Goal: Information Seeking & Learning: Find specific page/section

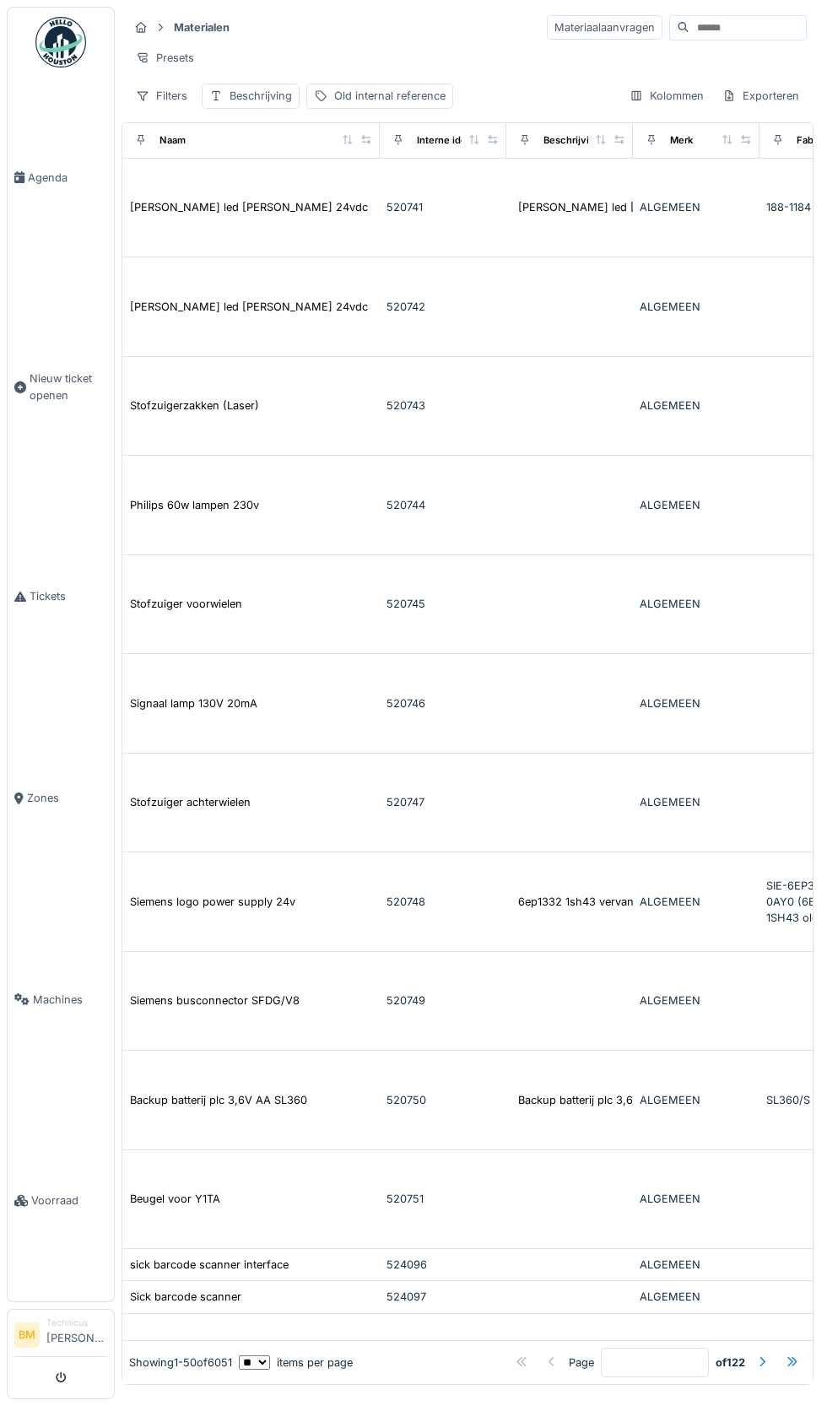
click at [711, 27] on input at bounding box center [748, 28] width 116 height 24
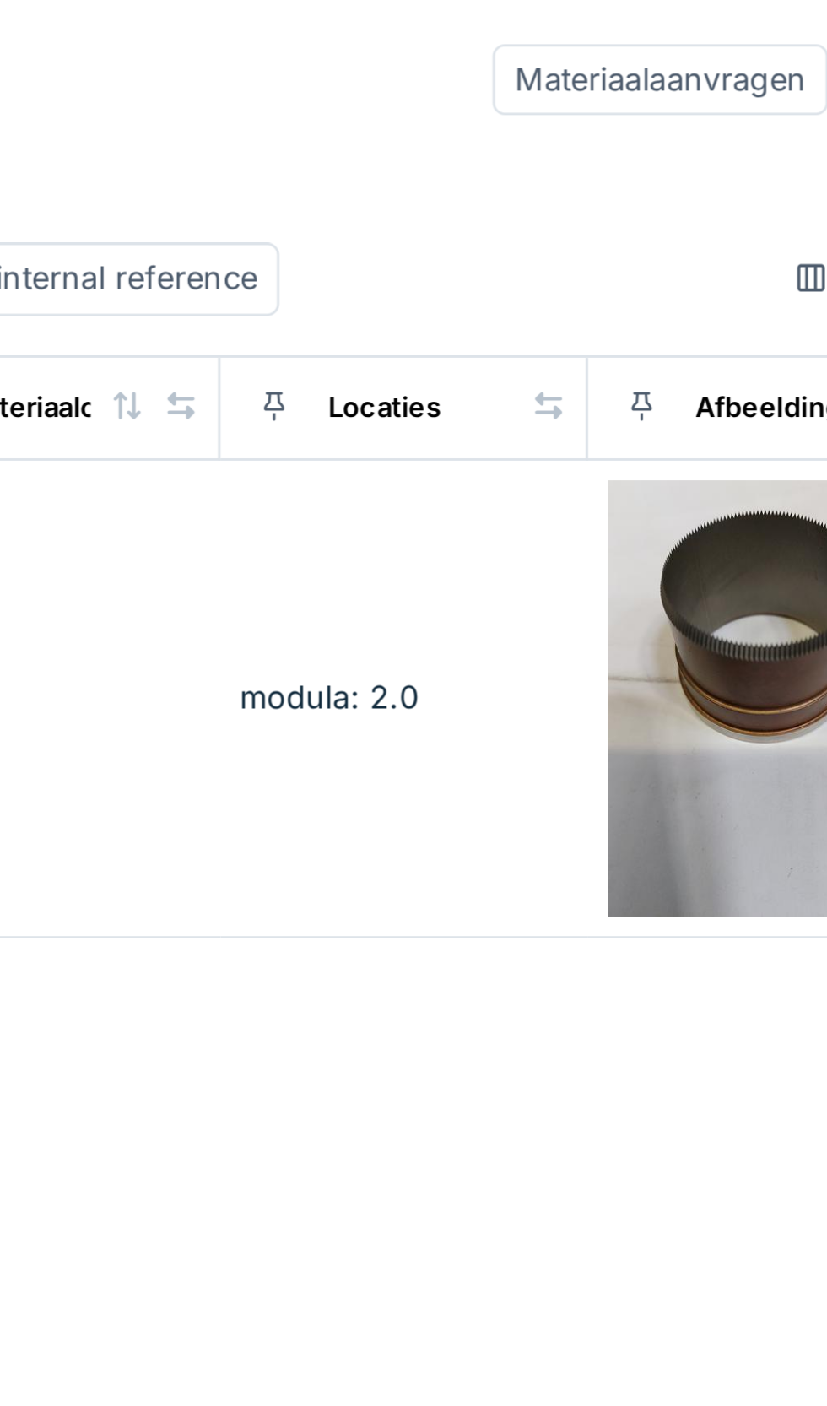
scroll to position [0, 579]
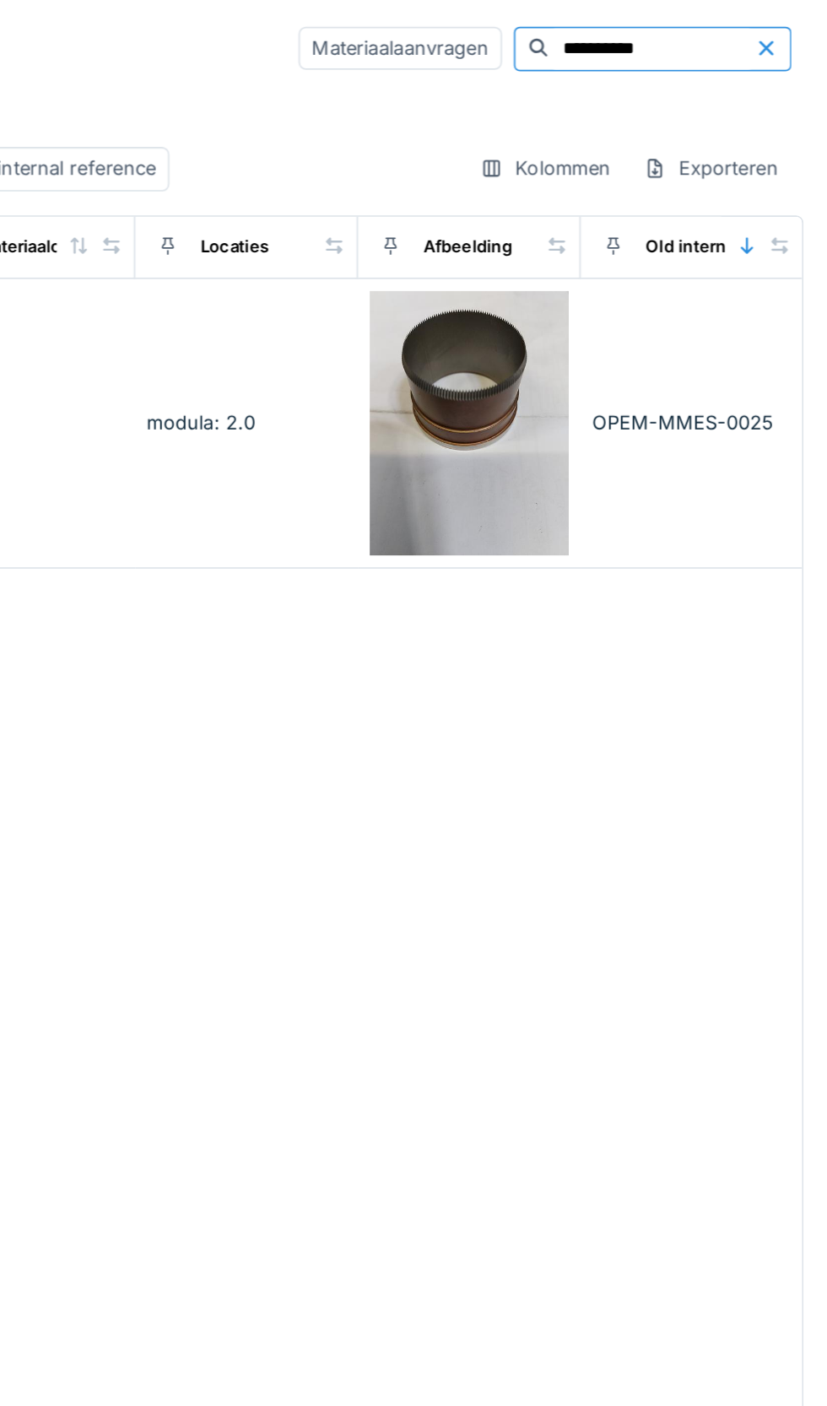
click at [739, 269] on td "OPEM-MMES-0025" at bounding box center [750, 241] width 127 height 165
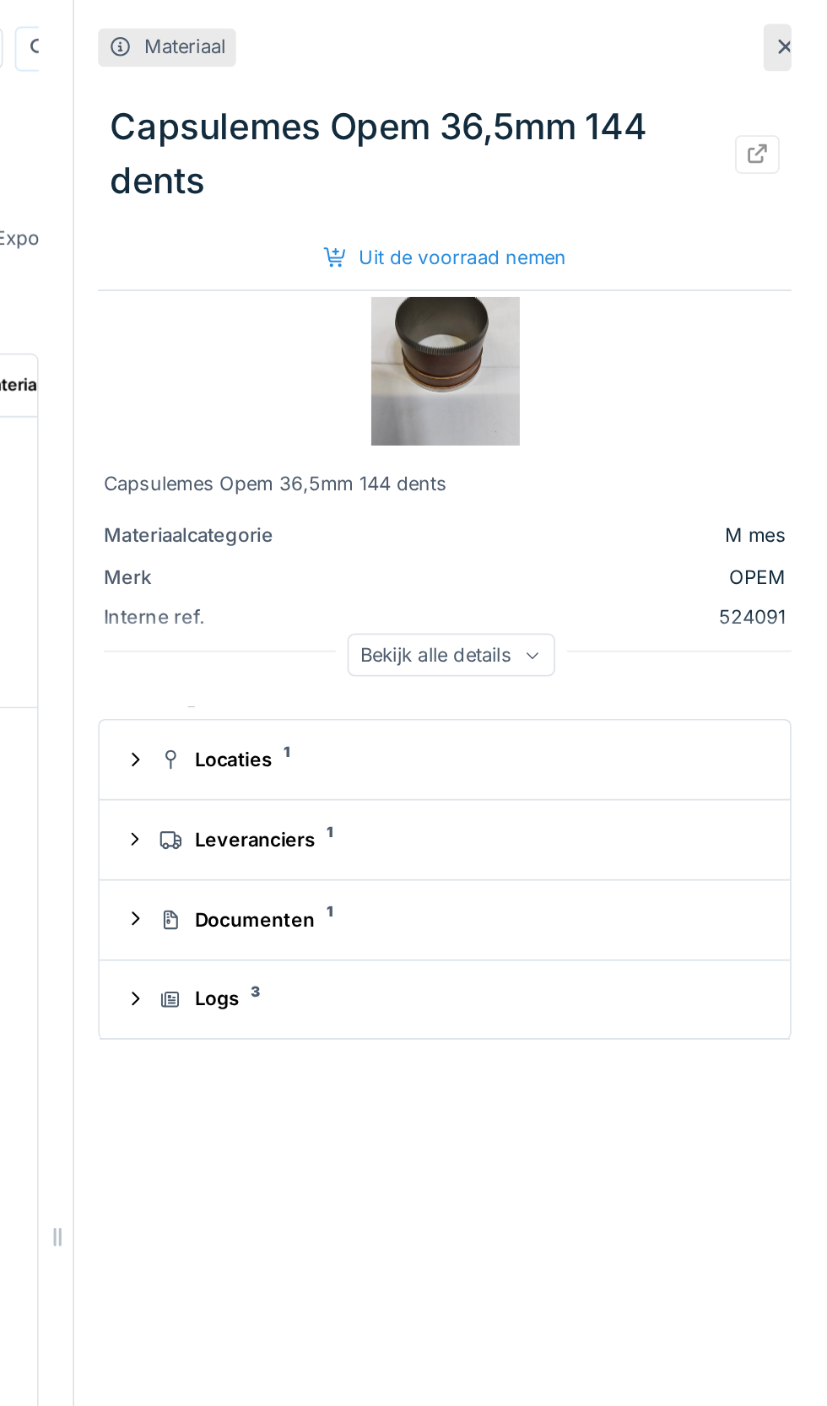
click at [645, 384] on div "Bekijk alle details" at bounding box center [614, 372] width 118 height 24
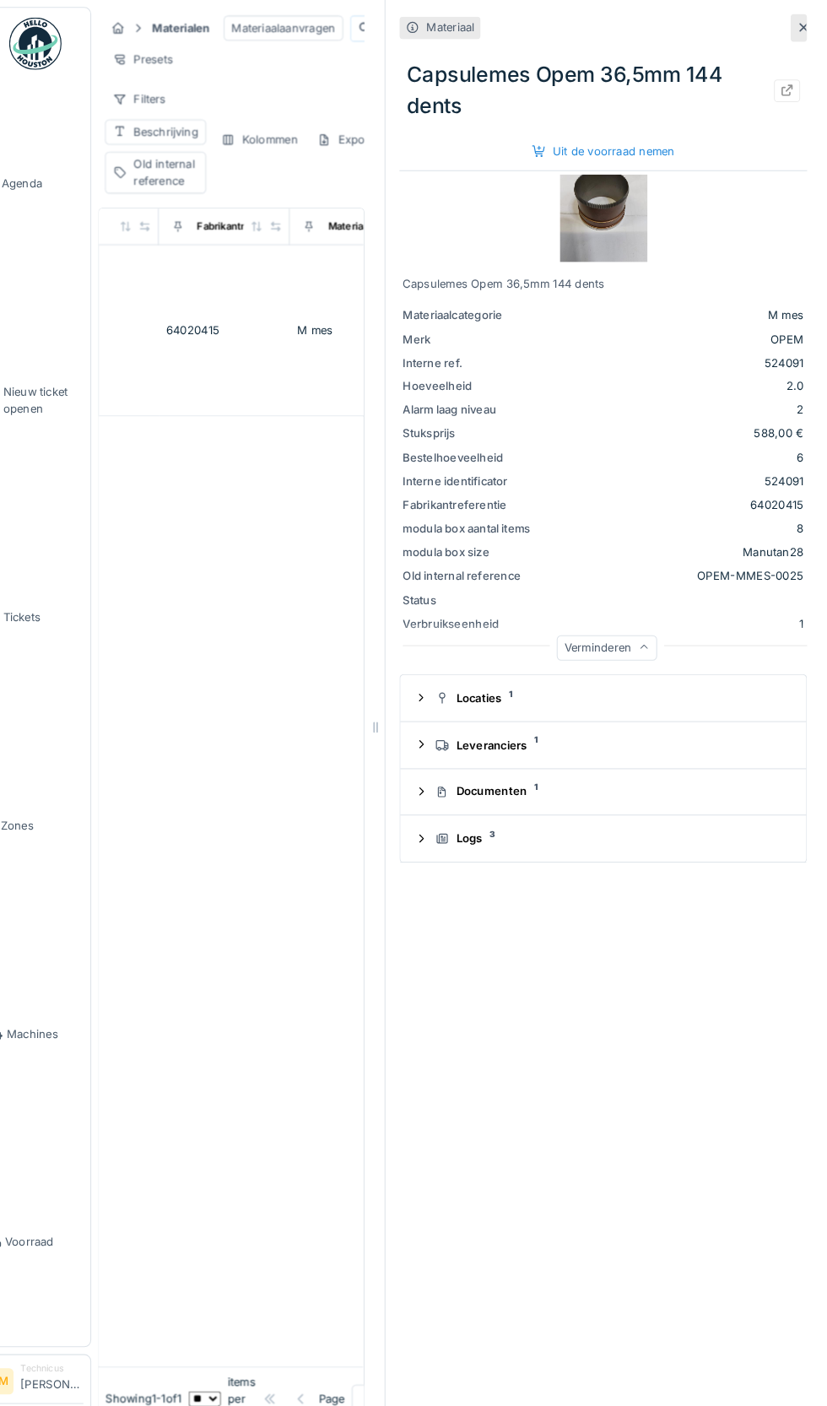
click at [803, 27] on icon at bounding box center [803, 27] width 8 height 8
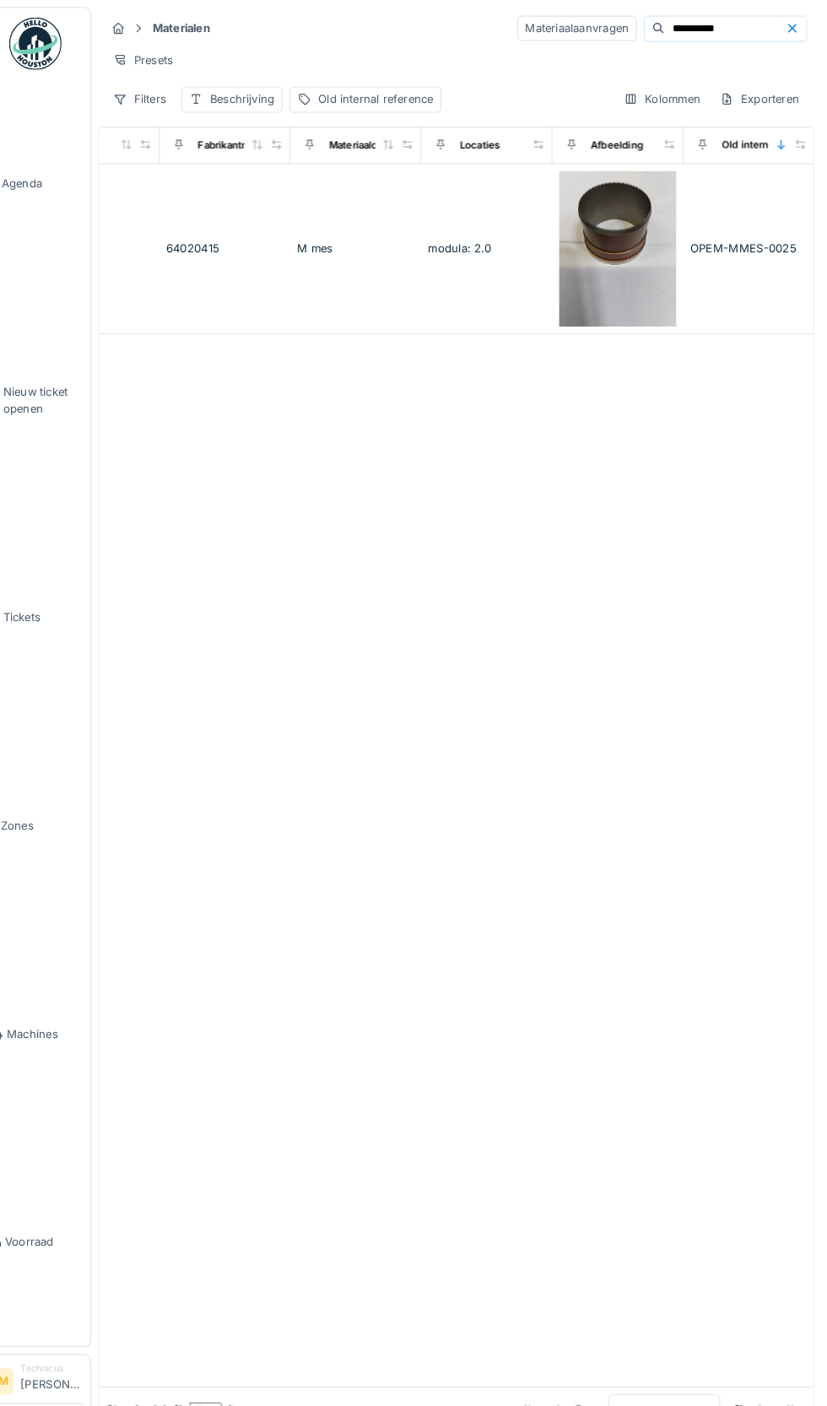
click at [708, 27] on input "**********" at bounding box center [727, 28] width 116 height 24
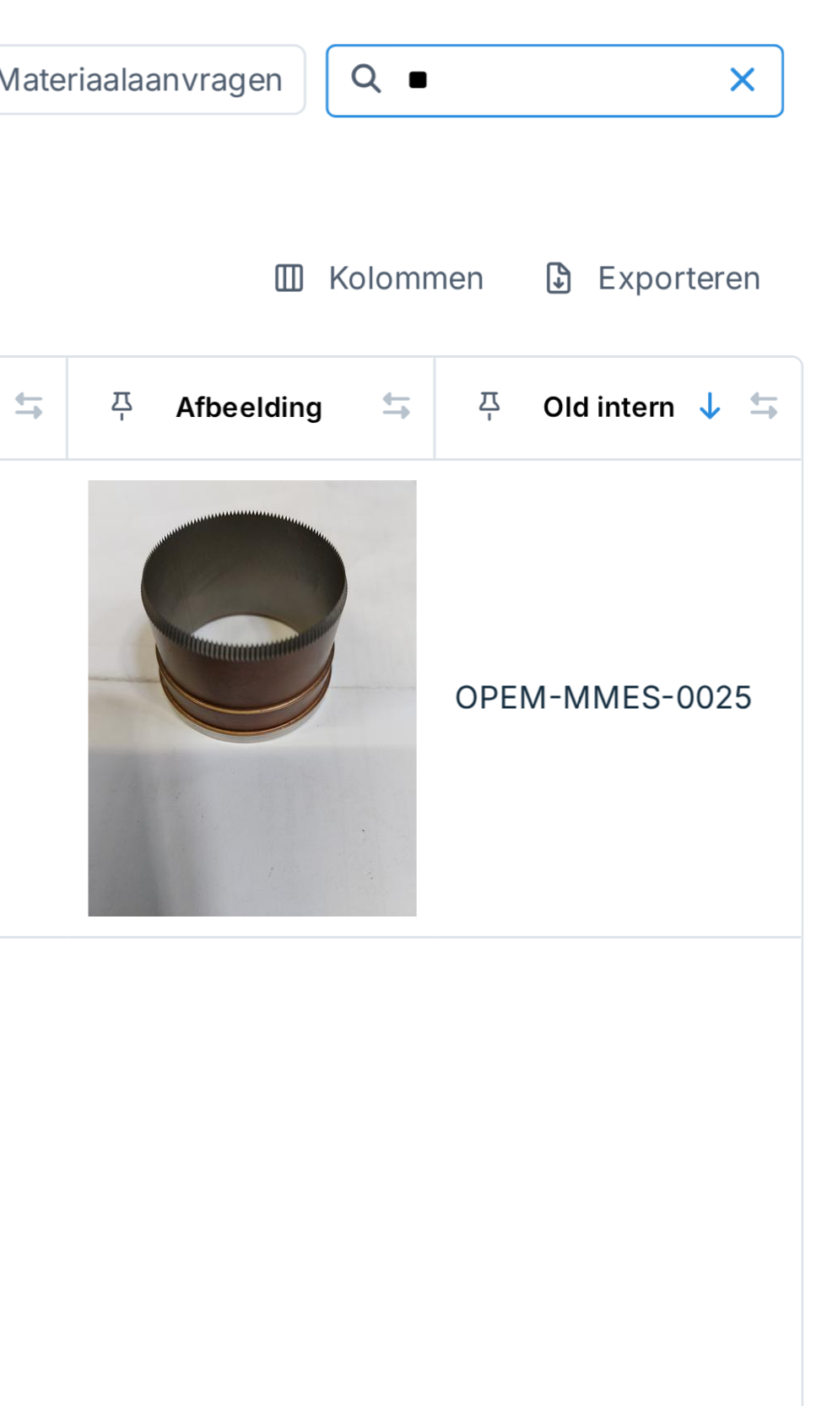
type input "*"
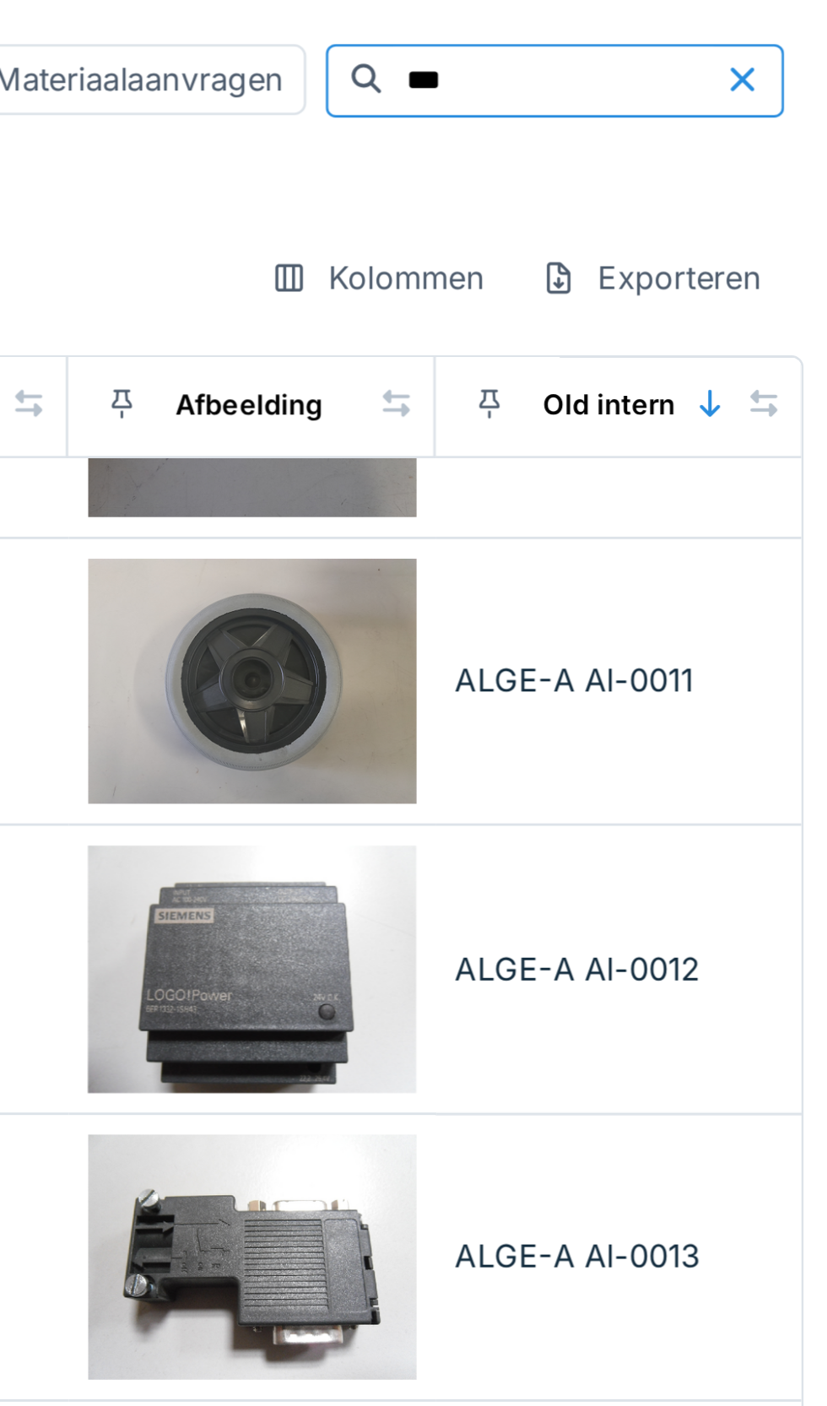
scroll to position [0, 579]
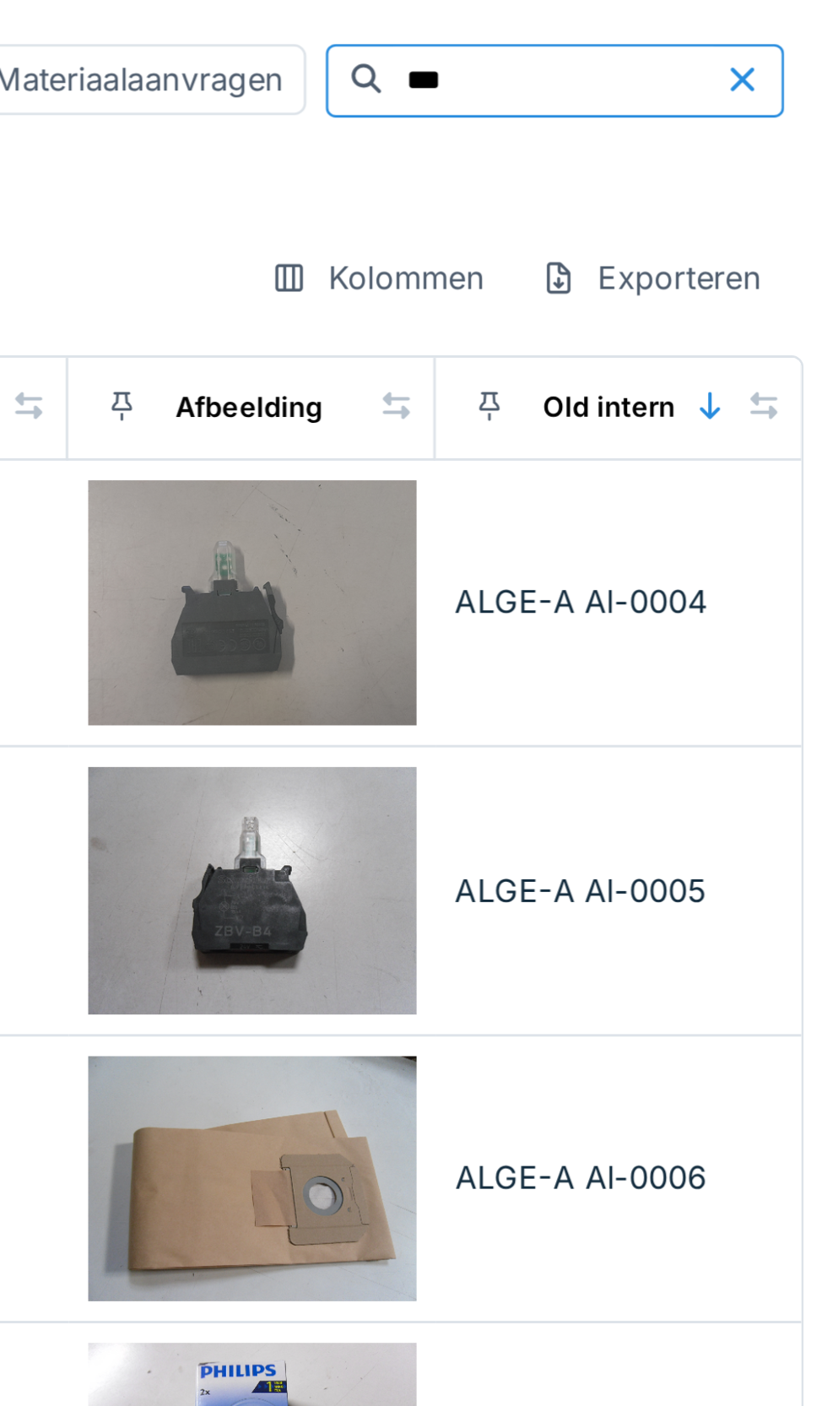
click at [689, 27] on input "***" at bounding box center [727, 28] width 116 height 24
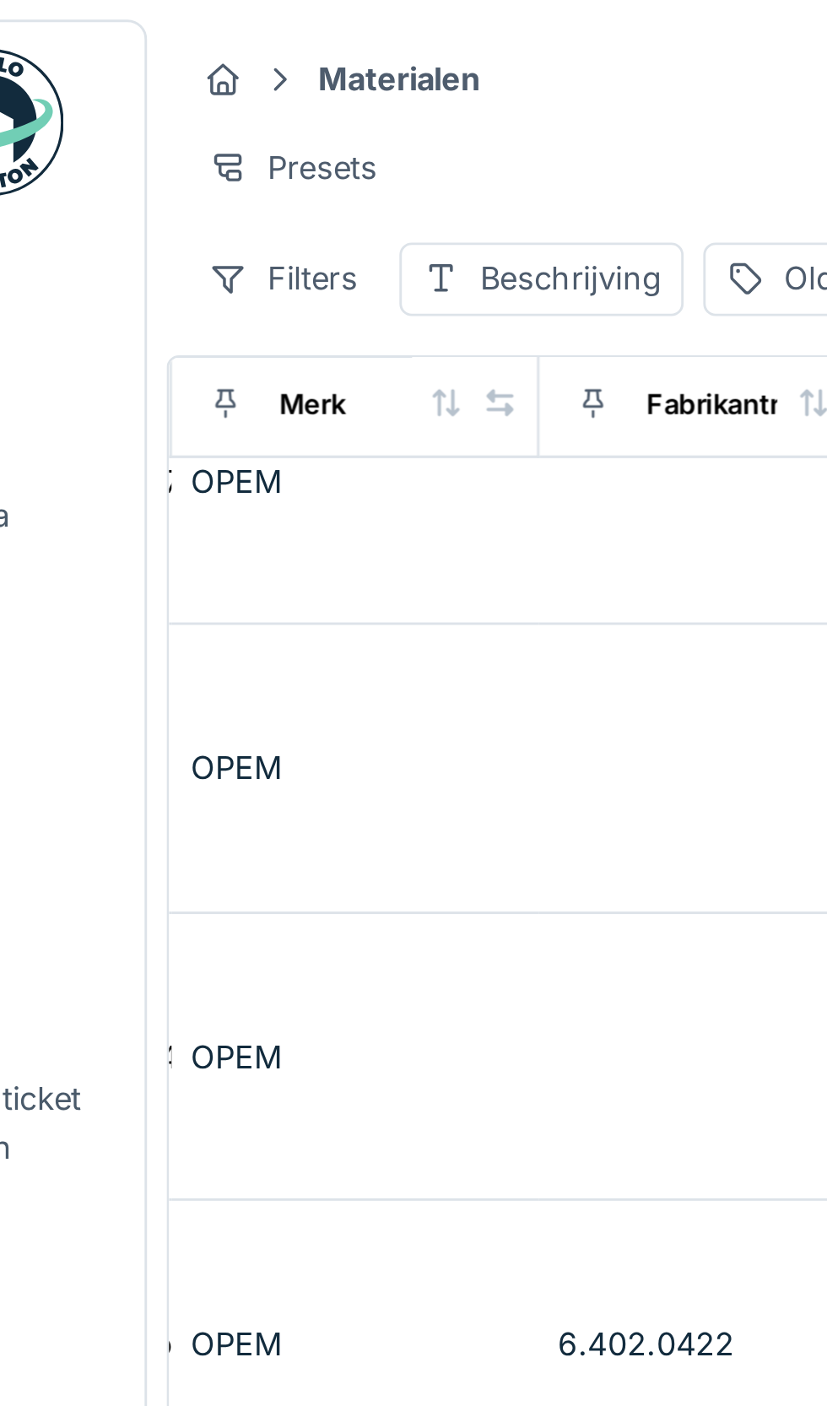
scroll to position [3230, 580]
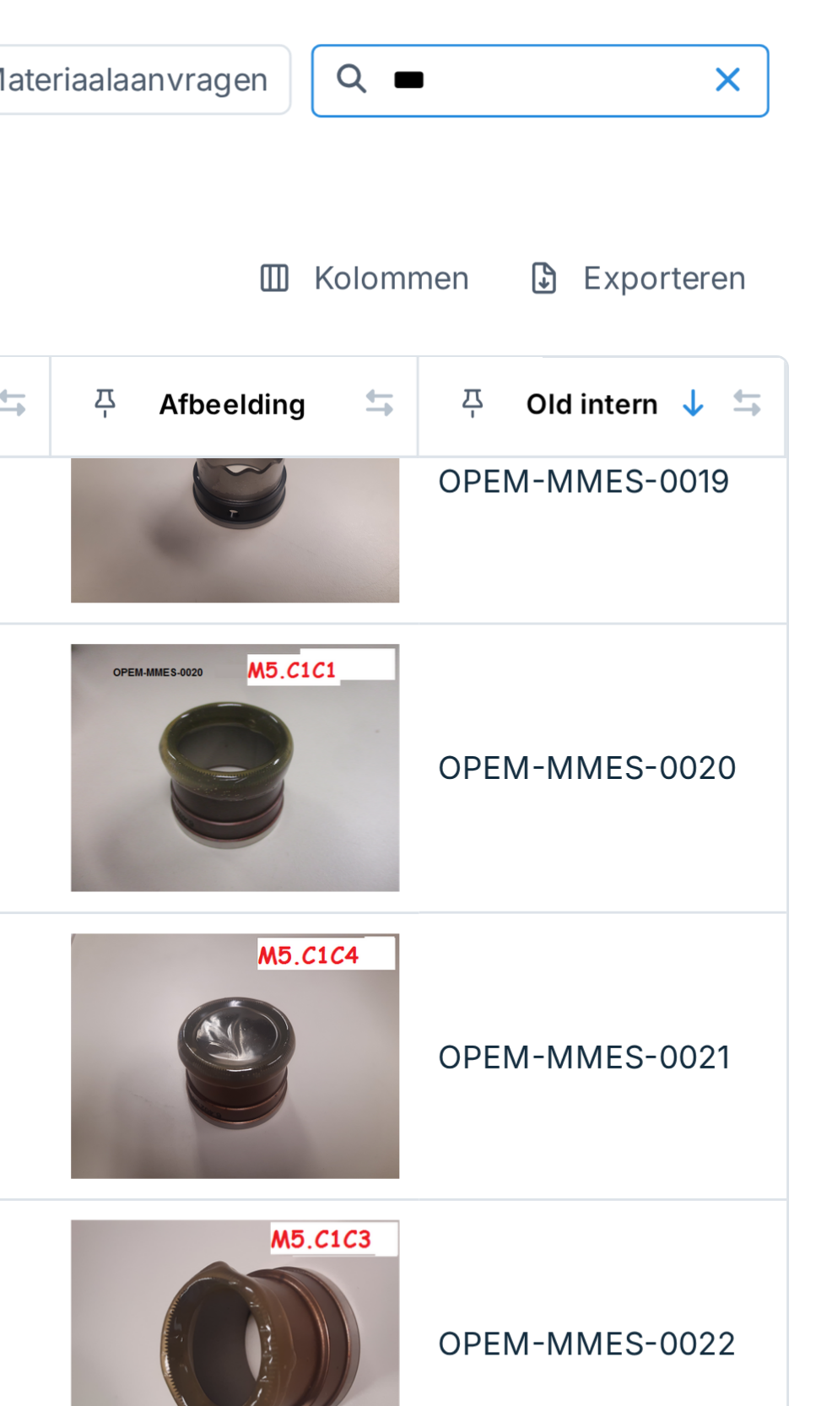
click at [753, 369] on div "OPEM-MMES-0021" at bounding box center [749, 364] width 113 height 16
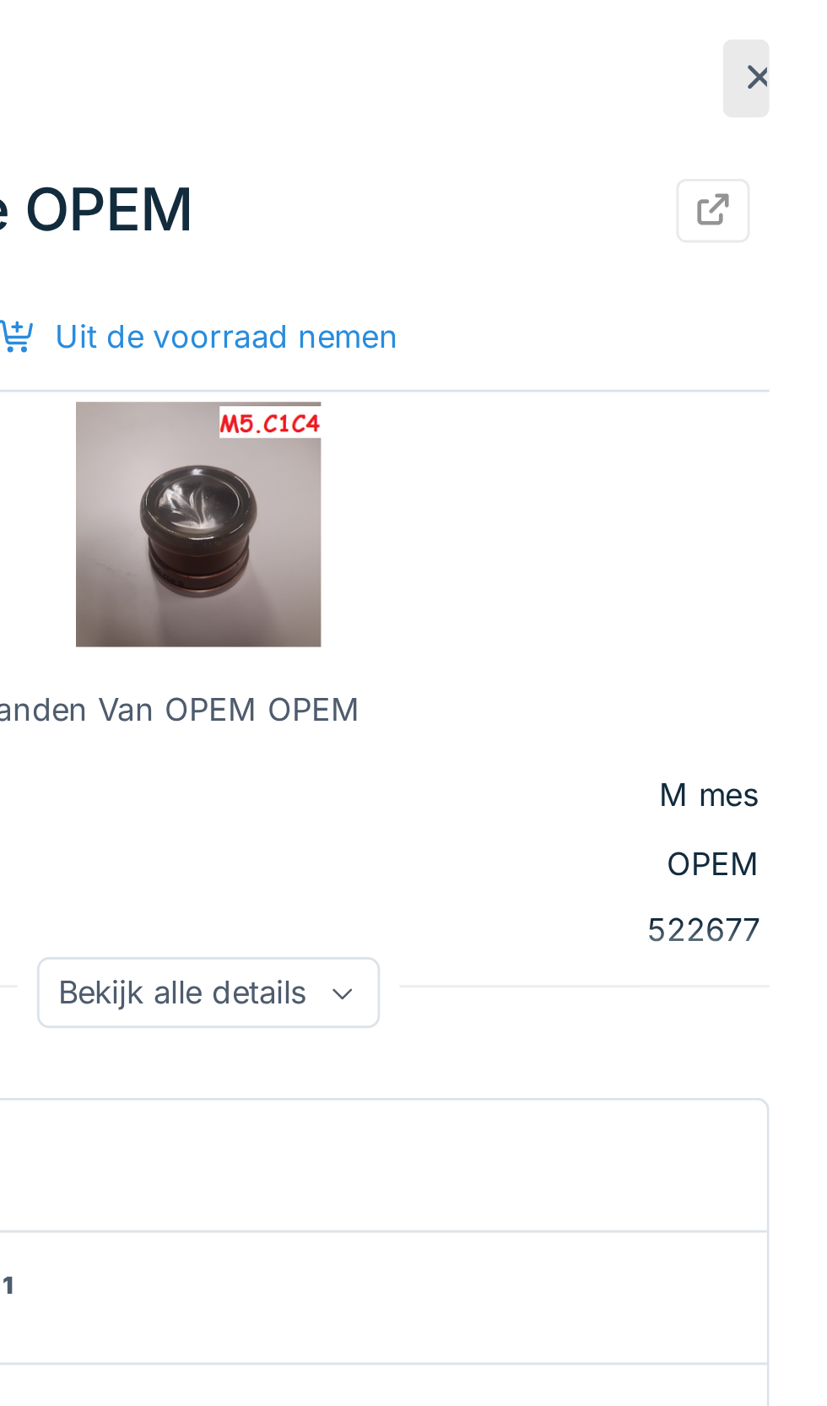
click at [665, 349] on div "Bekijk alle details" at bounding box center [614, 341] width 118 height 24
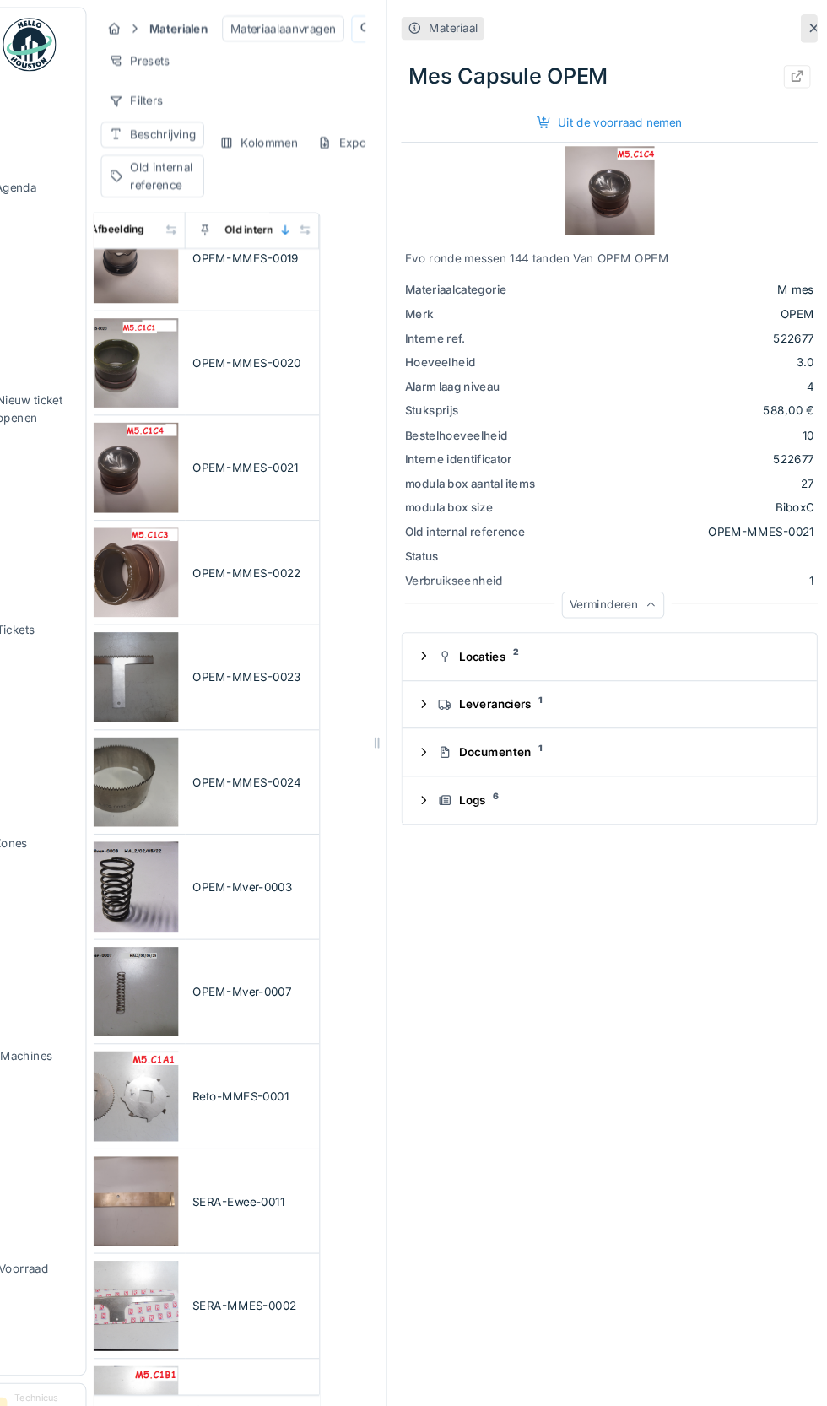
click at [803, 27] on icon at bounding box center [803, 27] width 8 height 8
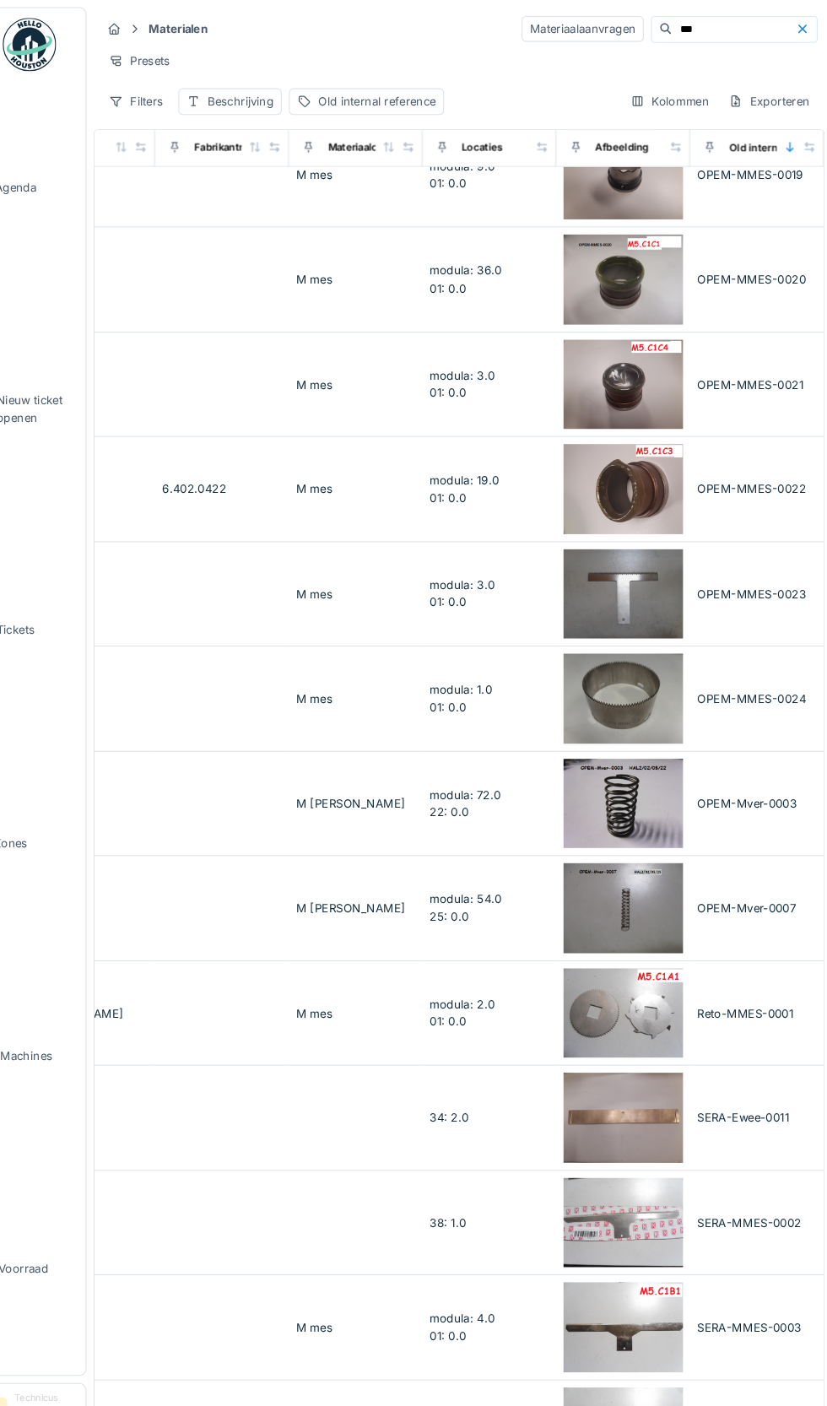
click at [701, 27] on input "***" at bounding box center [727, 28] width 116 height 24
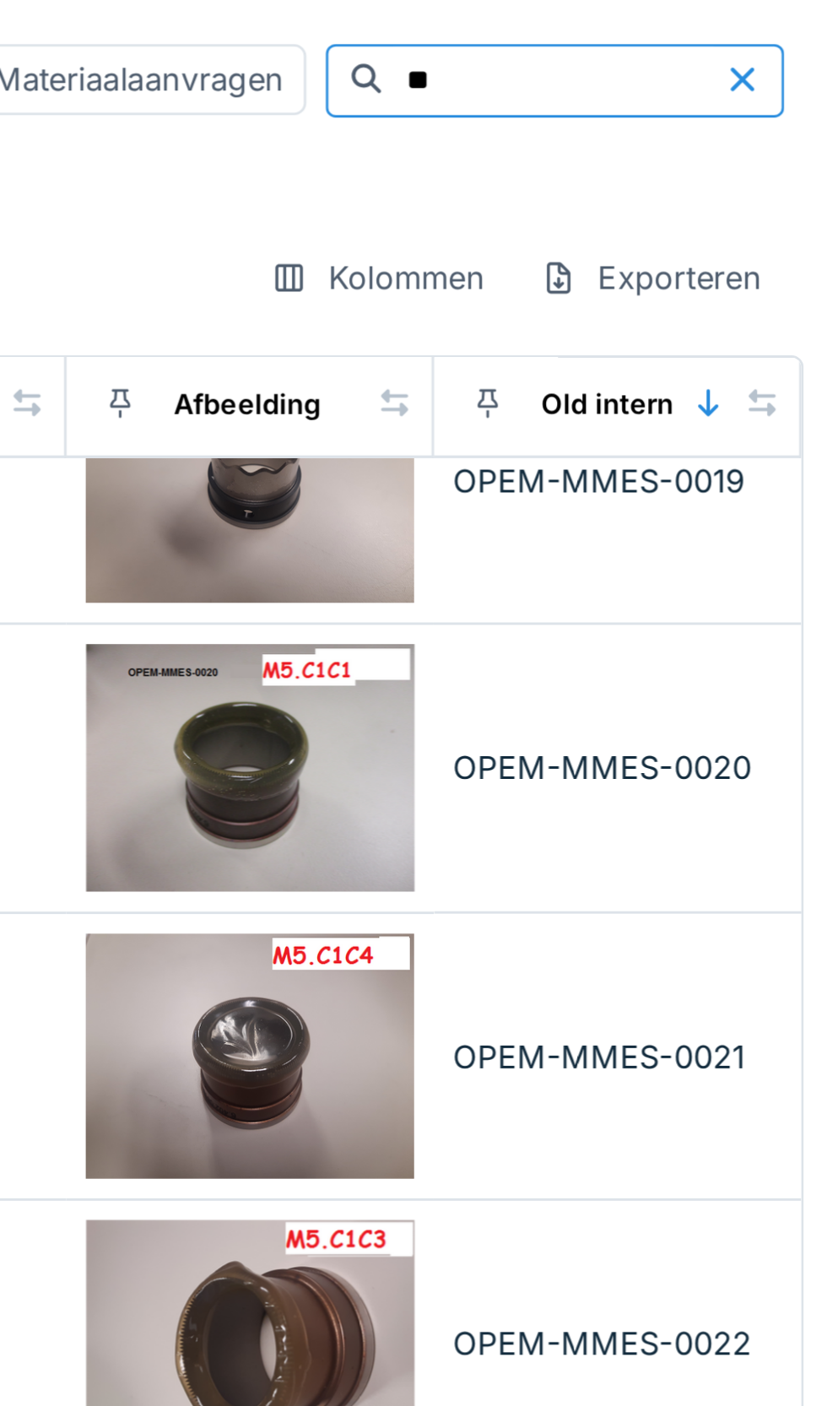
type input "*"
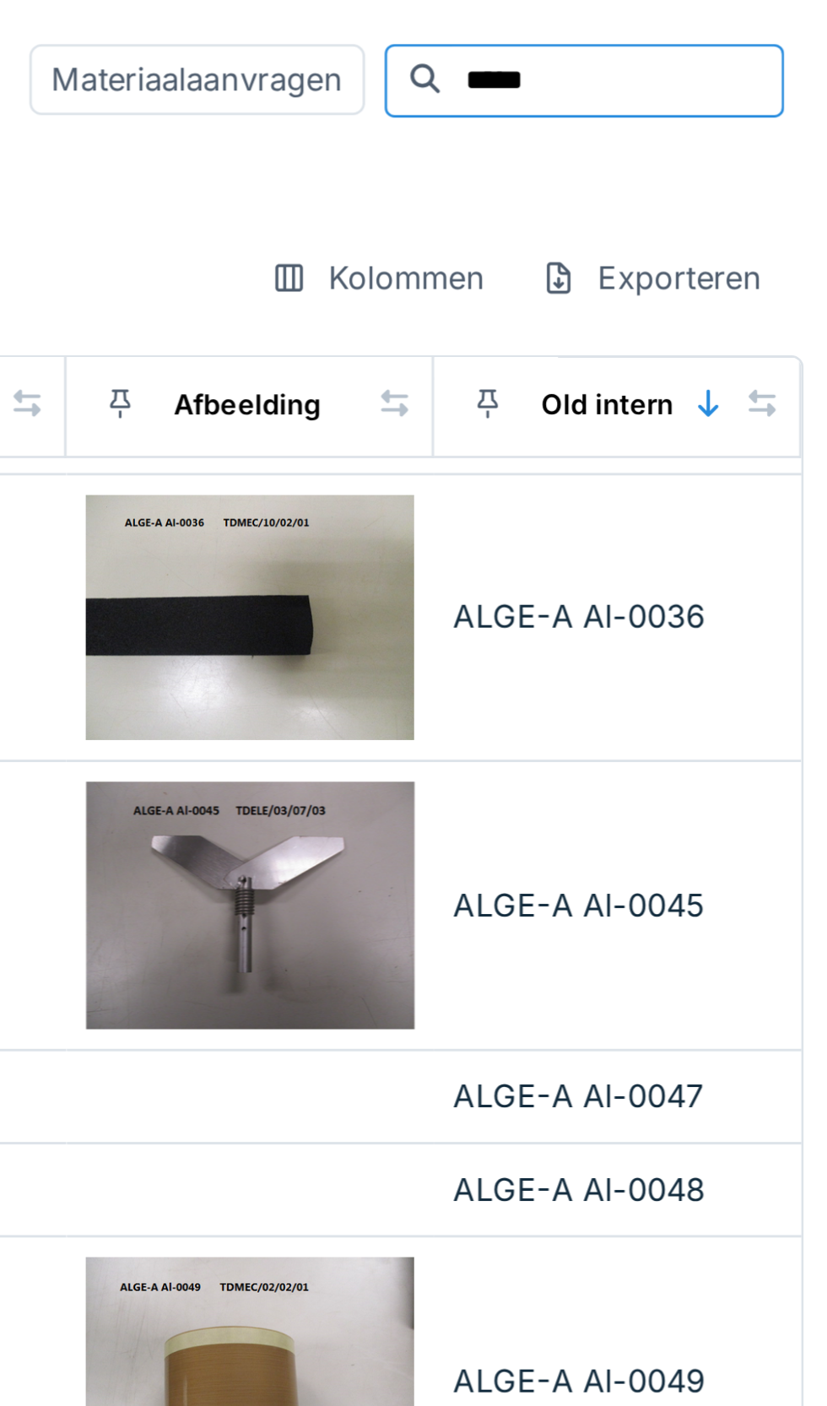
type input "******"
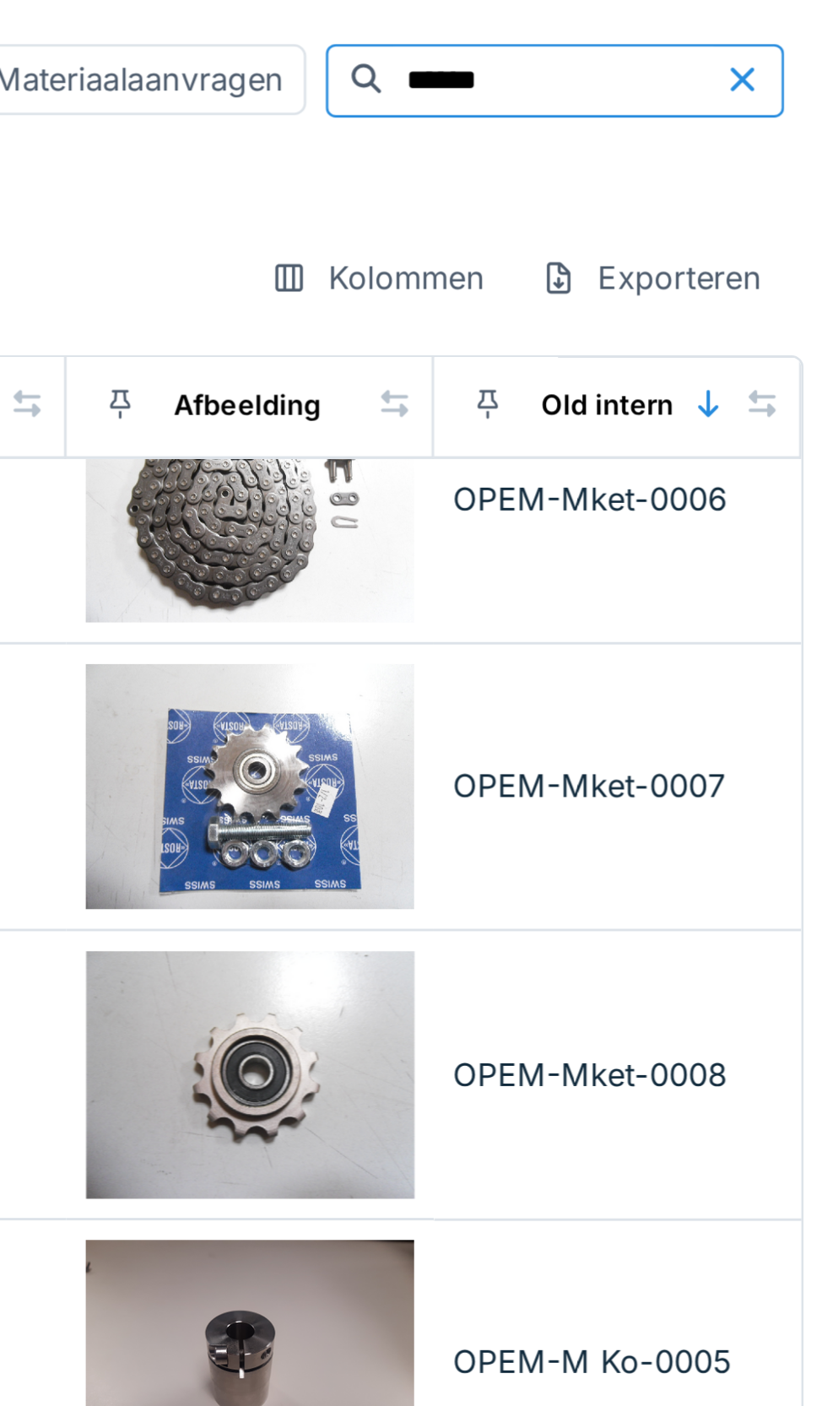
scroll to position [2900, 580]
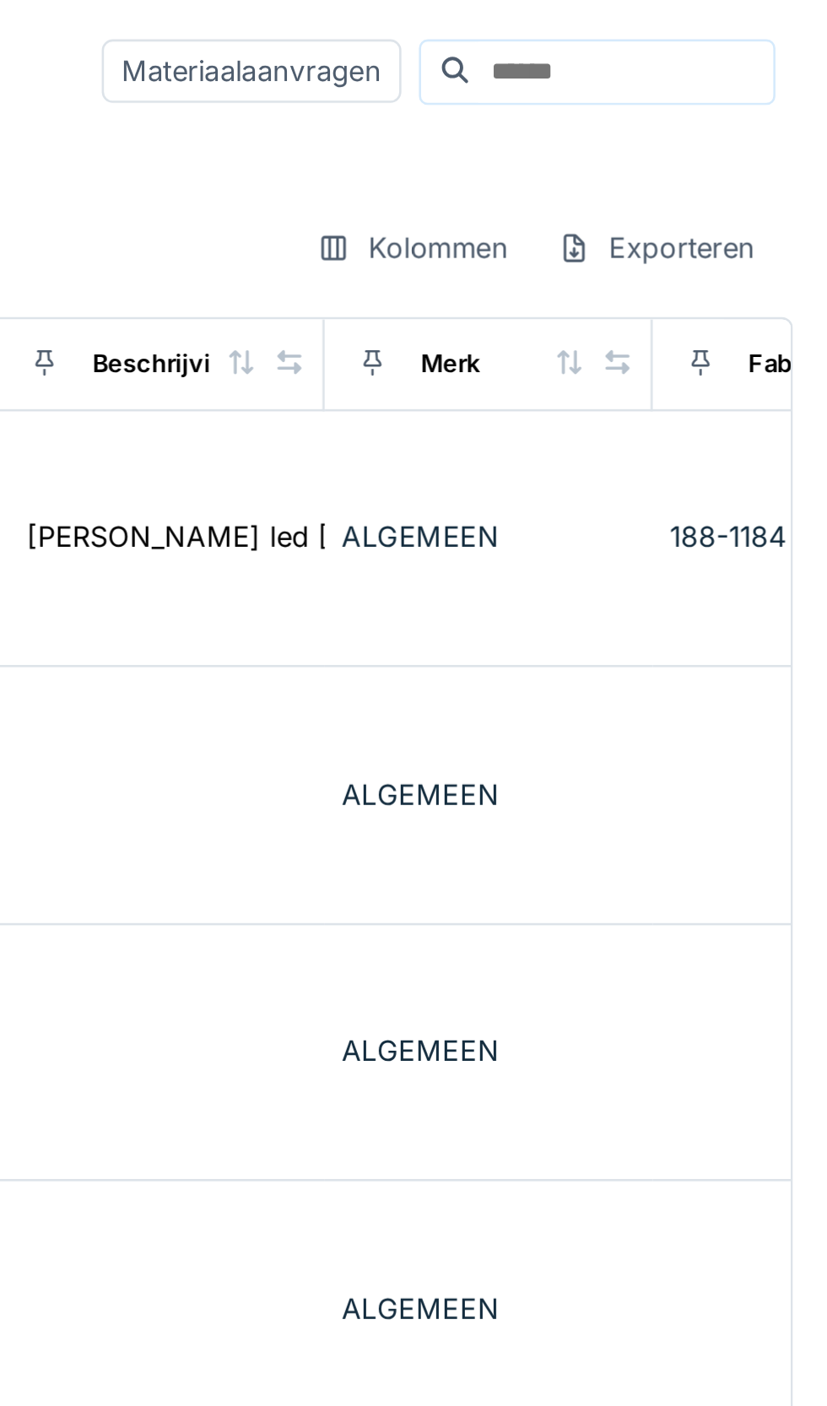
click at [701, 33] on input at bounding box center [748, 28] width 116 height 24
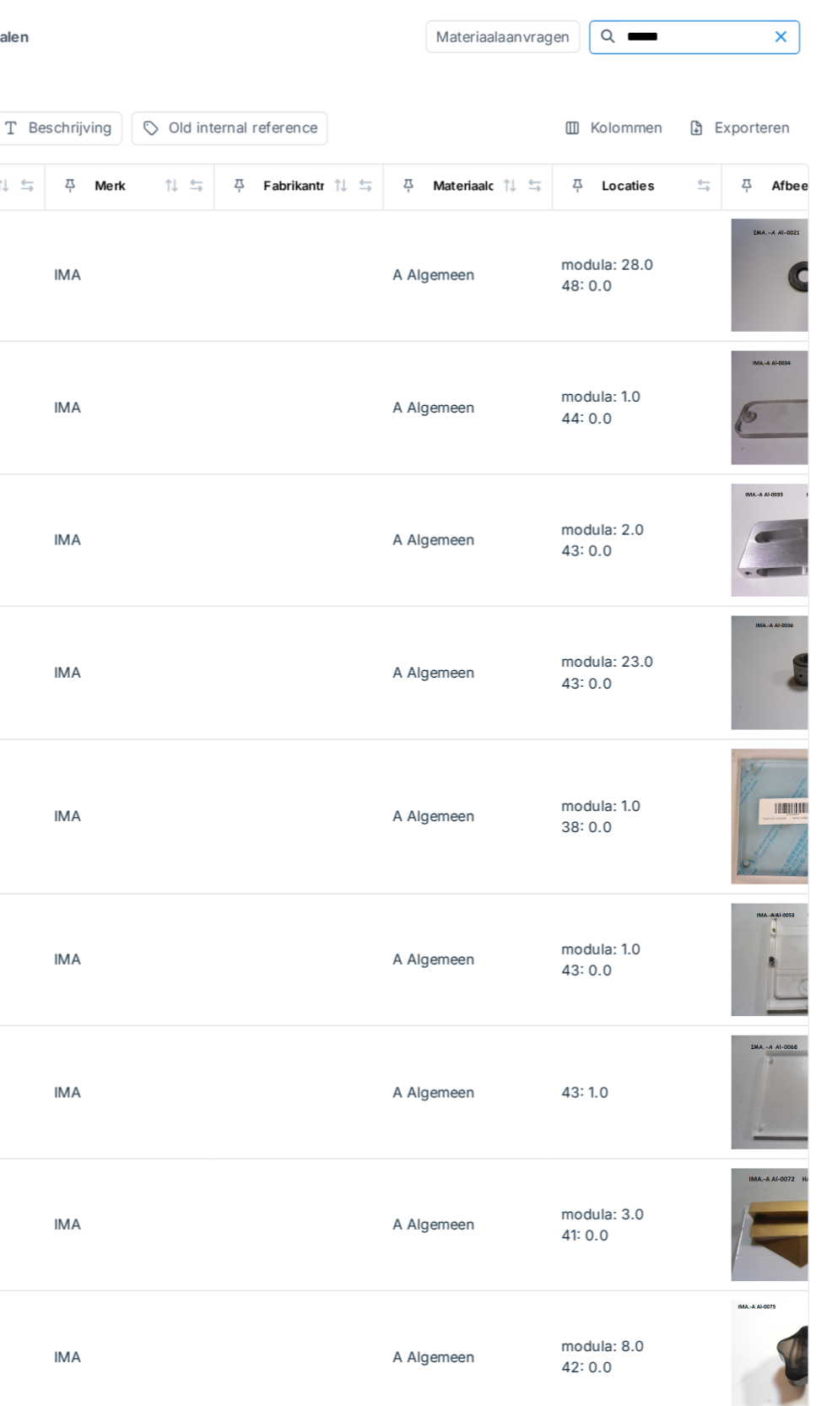
scroll to position [2, 580]
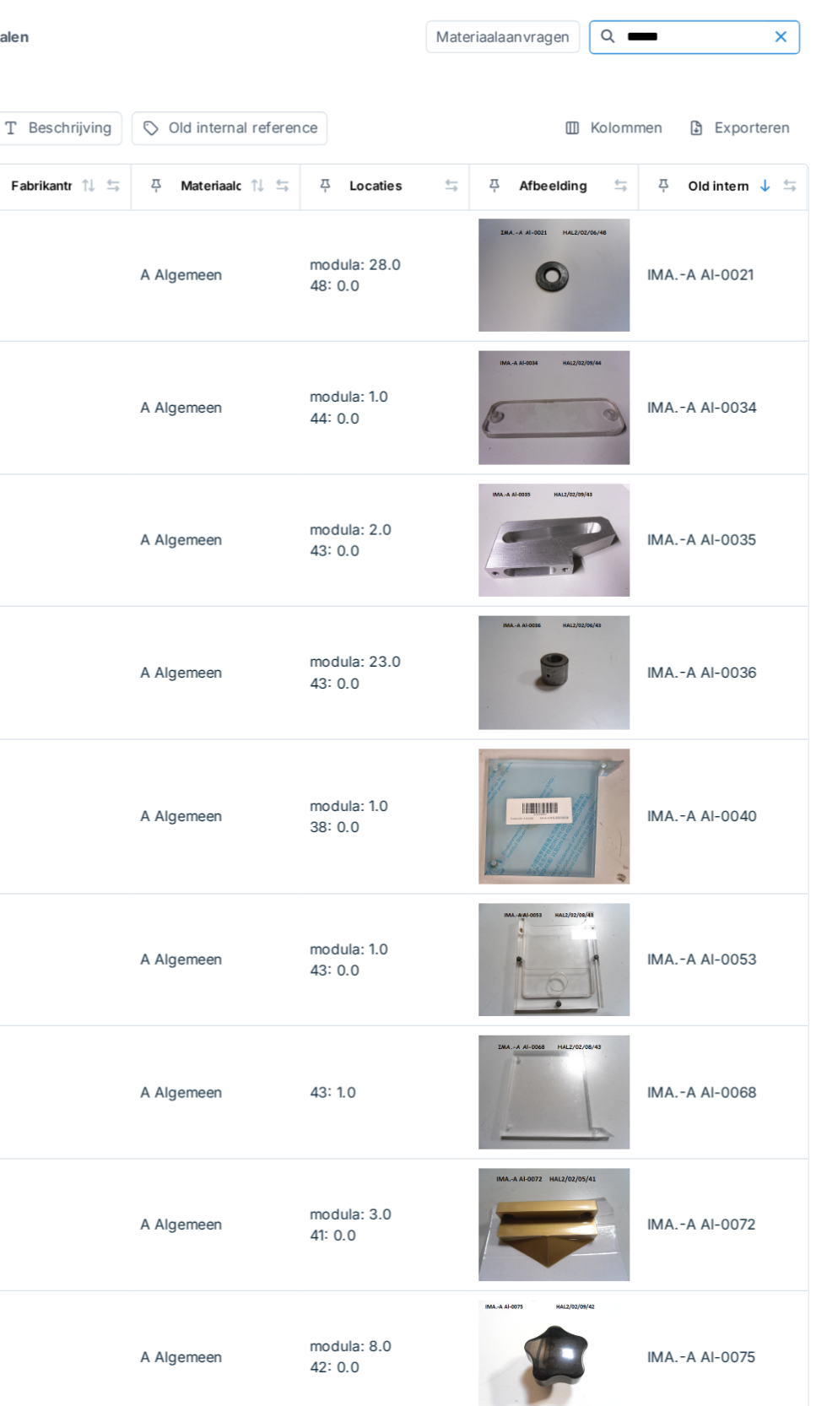
click at [719, 30] on input "******" at bounding box center [727, 28] width 116 height 24
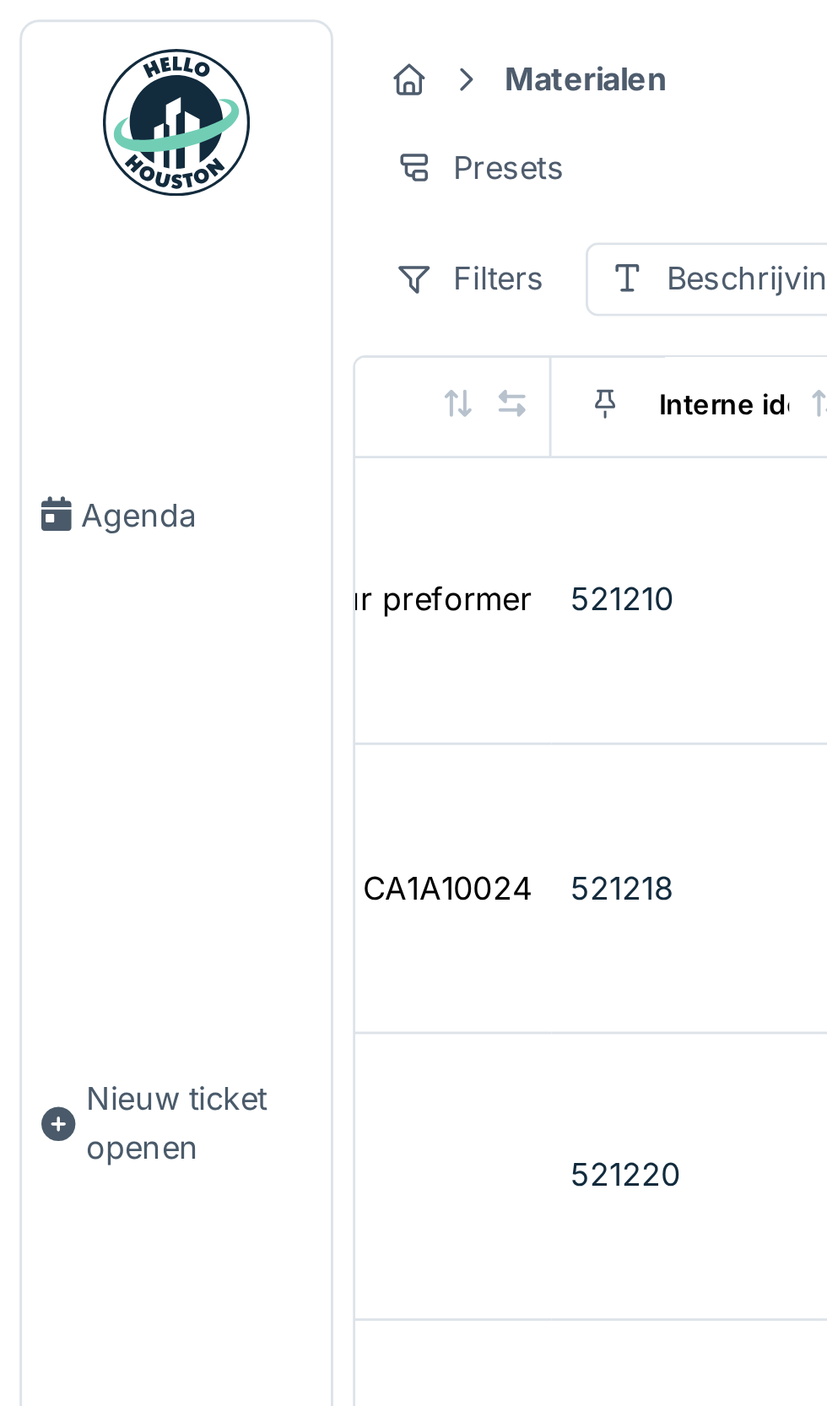
scroll to position [402, 0]
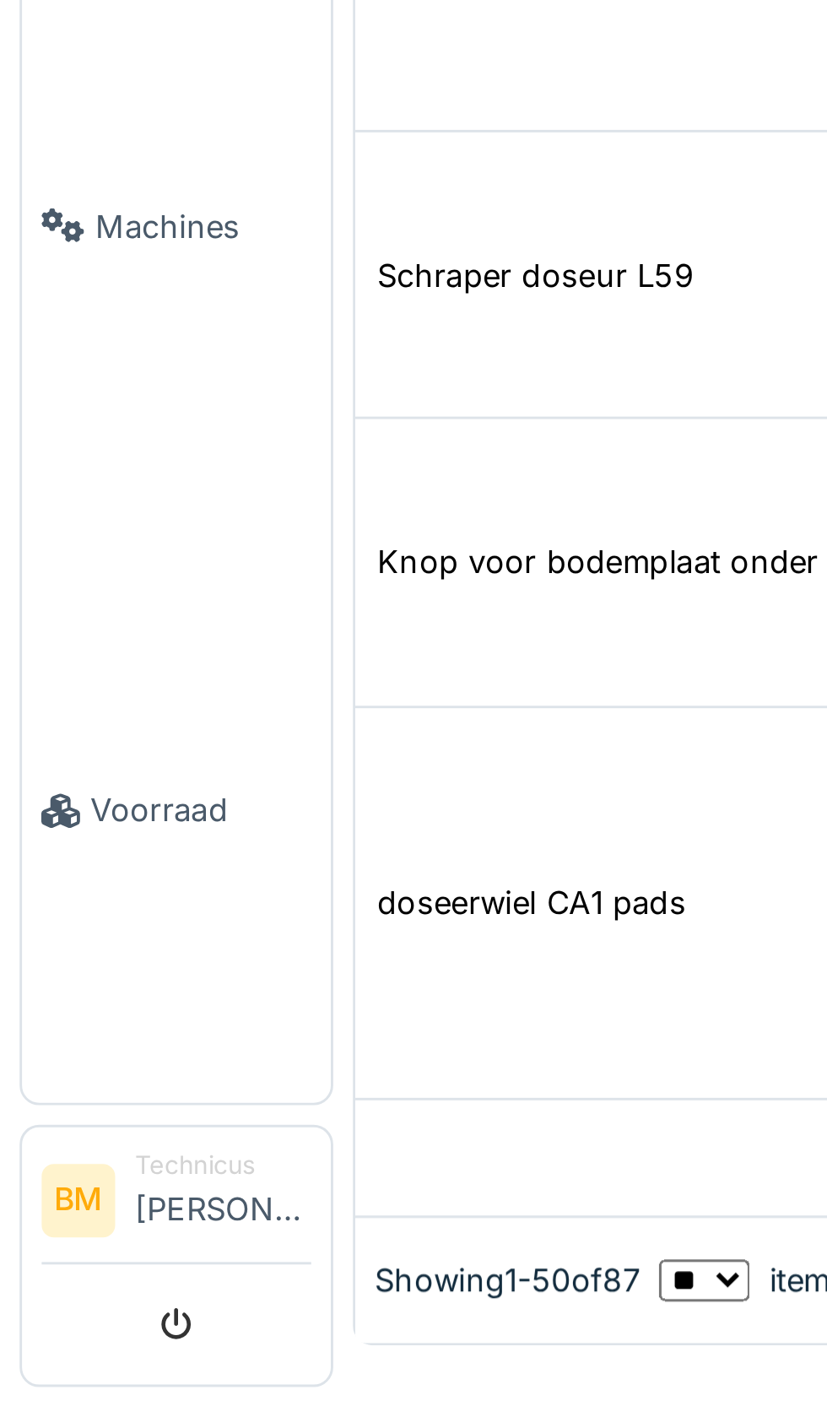
type input "*****"
click at [58, 1209] on span "Voorraad" at bounding box center [69, 1201] width 76 height 16
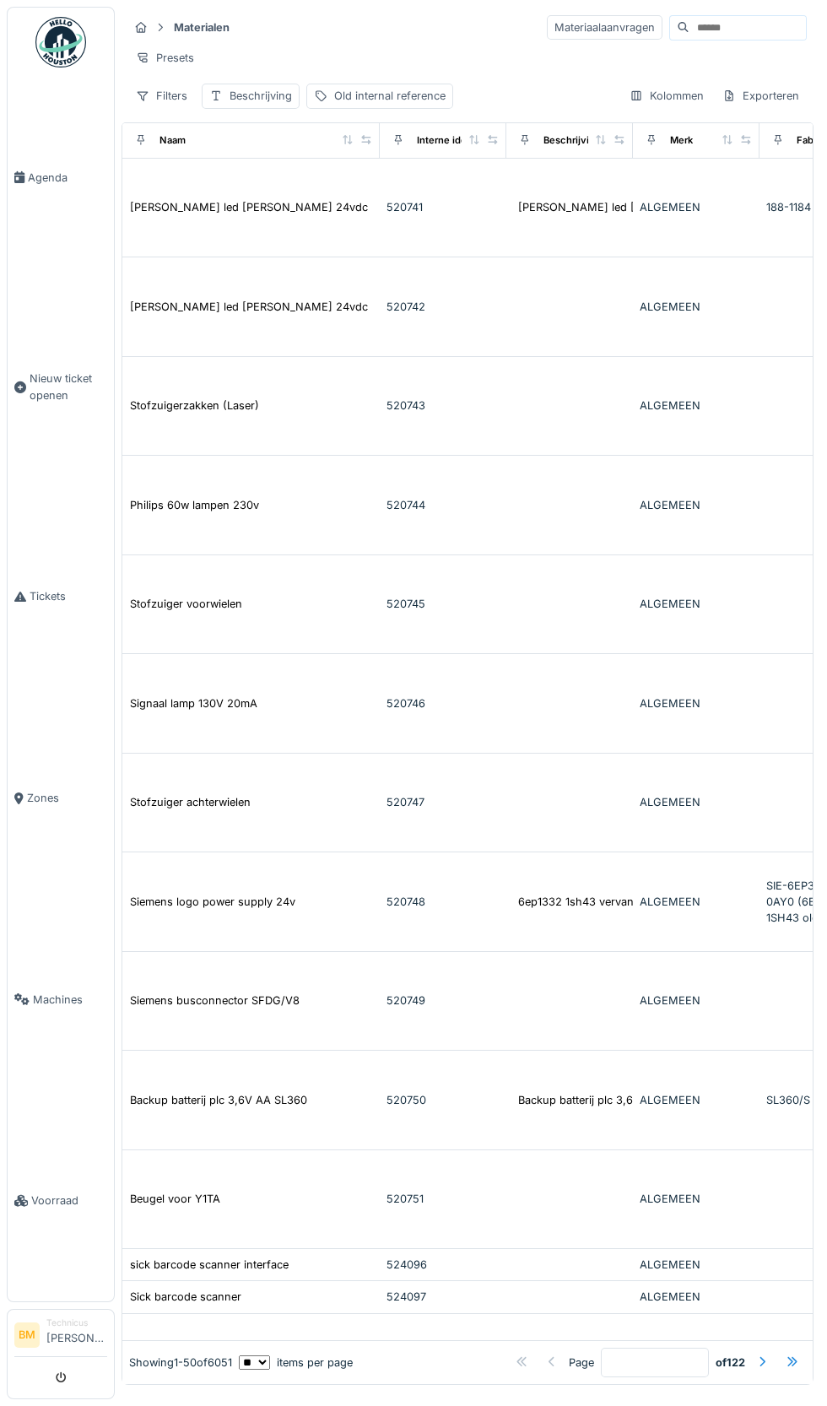
click at [715, 27] on input at bounding box center [748, 28] width 116 height 24
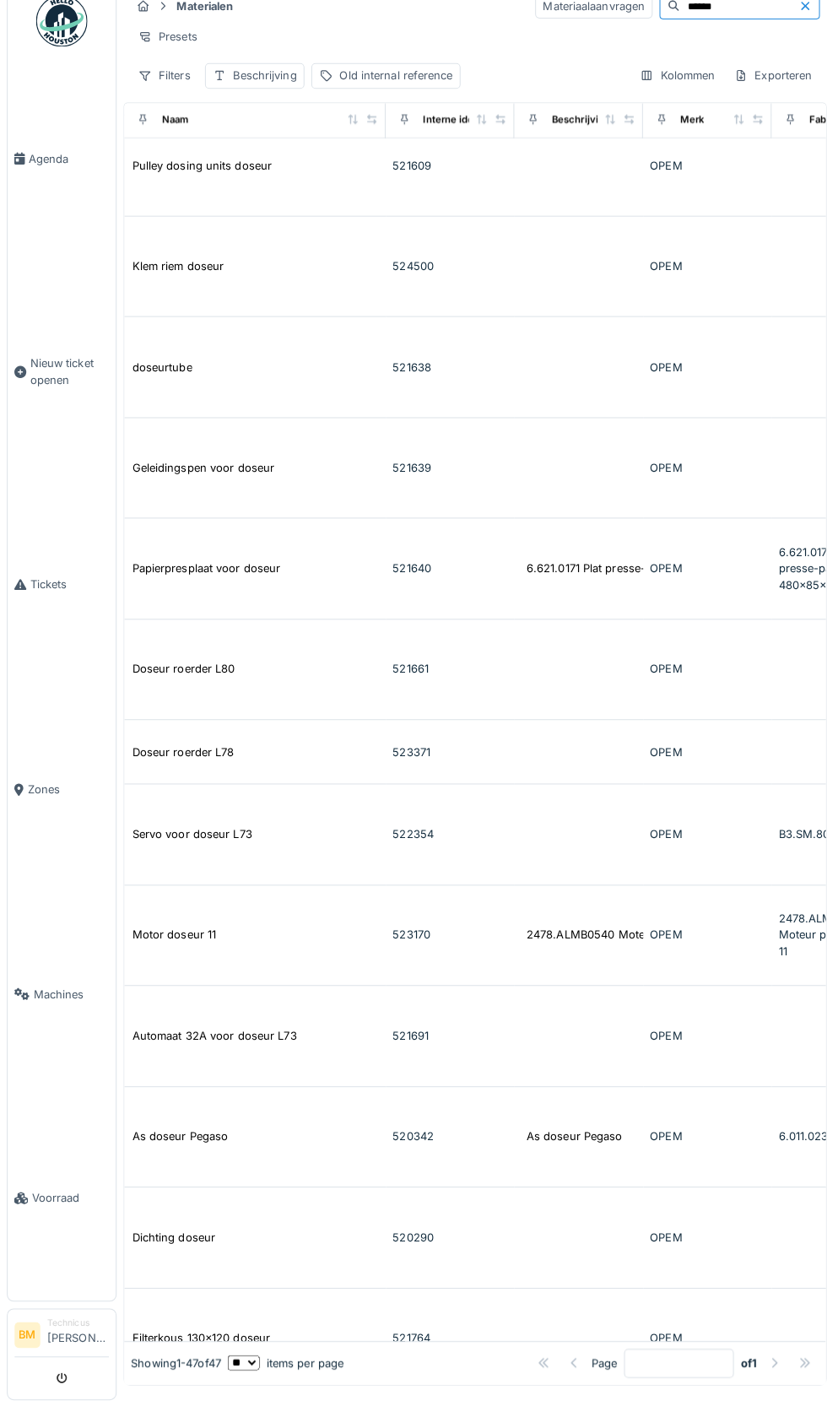
scroll to position [1768, 0]
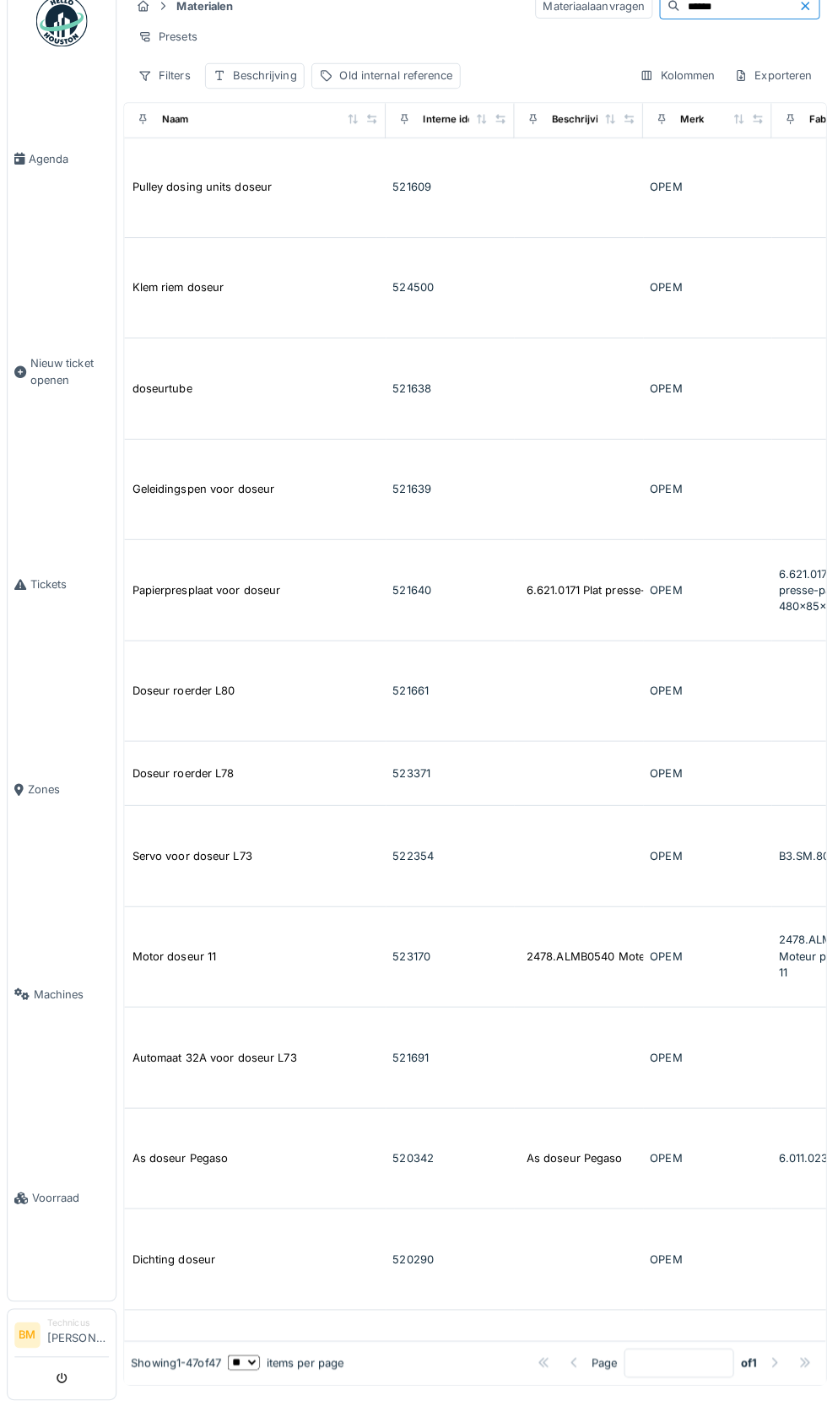
type input "******"
click at [597, 1162] on div "As doseur Pegaso" at bounding box center [565, 1161] width 95 height 16
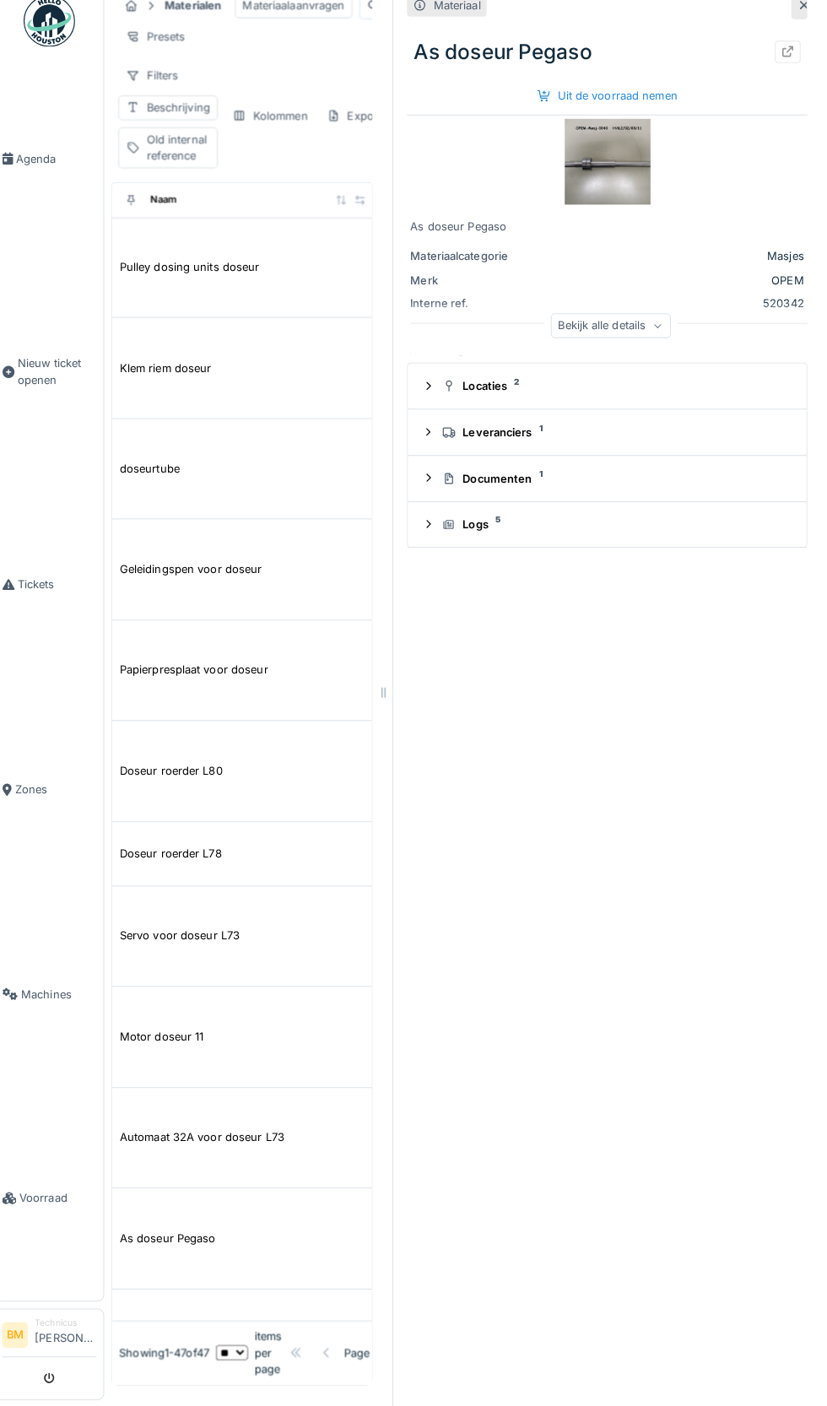
scroll to position [79, 0]
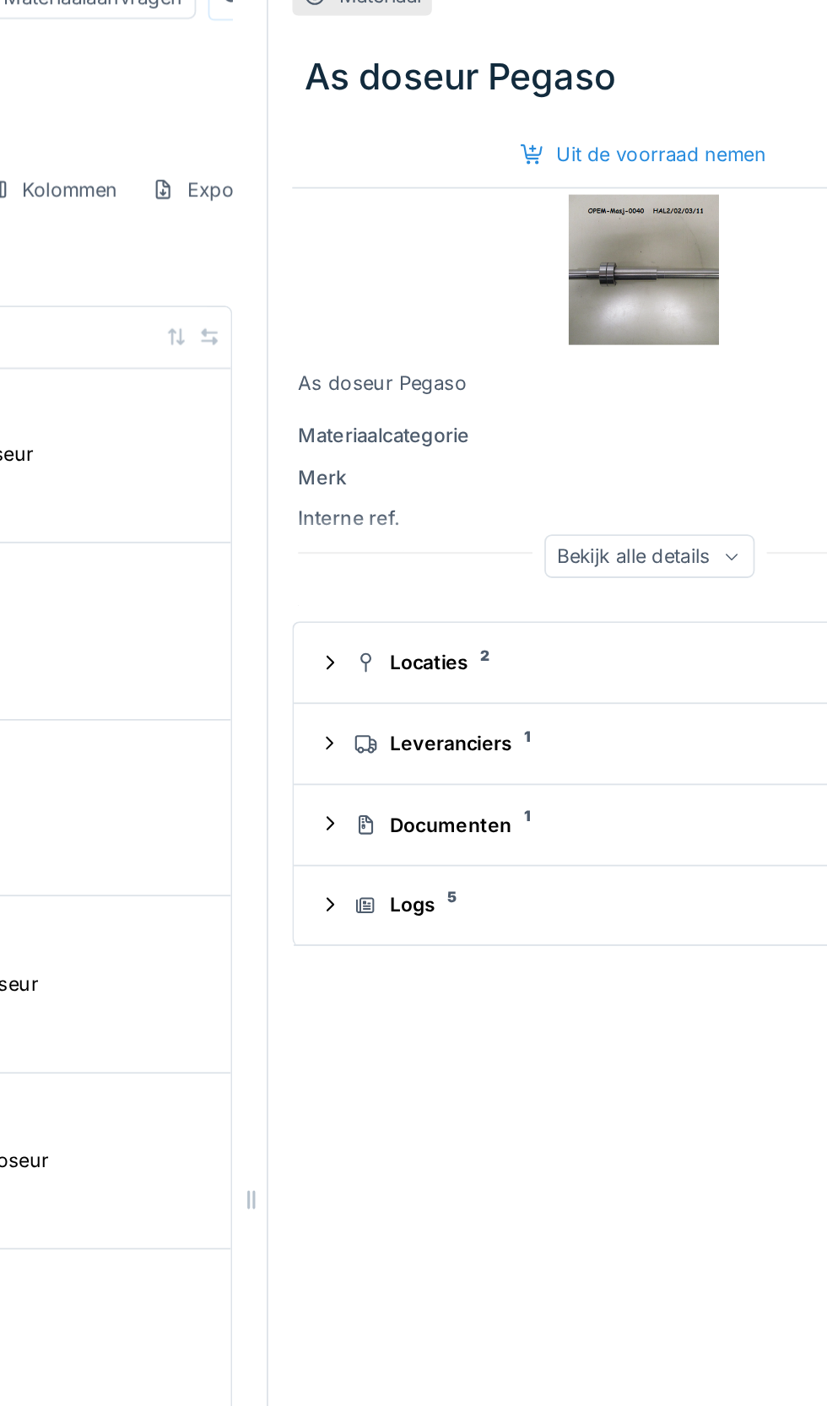
click at [541, 393] on div "Locaties 2" at bounding box center [616, 401] width 338 height 16
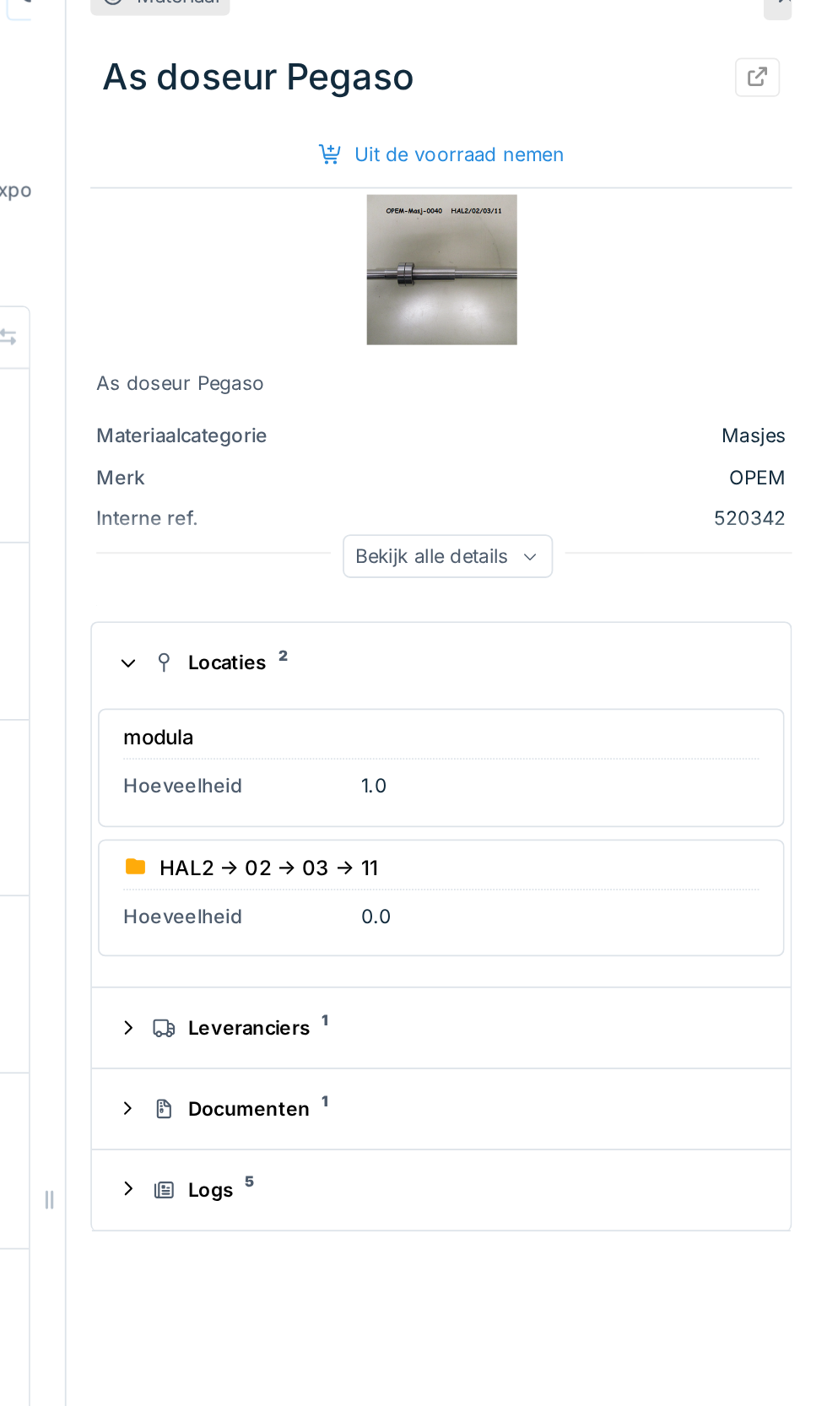
click at [625, 329] on div "Bekijk alle details" at bounding box center [614, 341] width 118 height 24
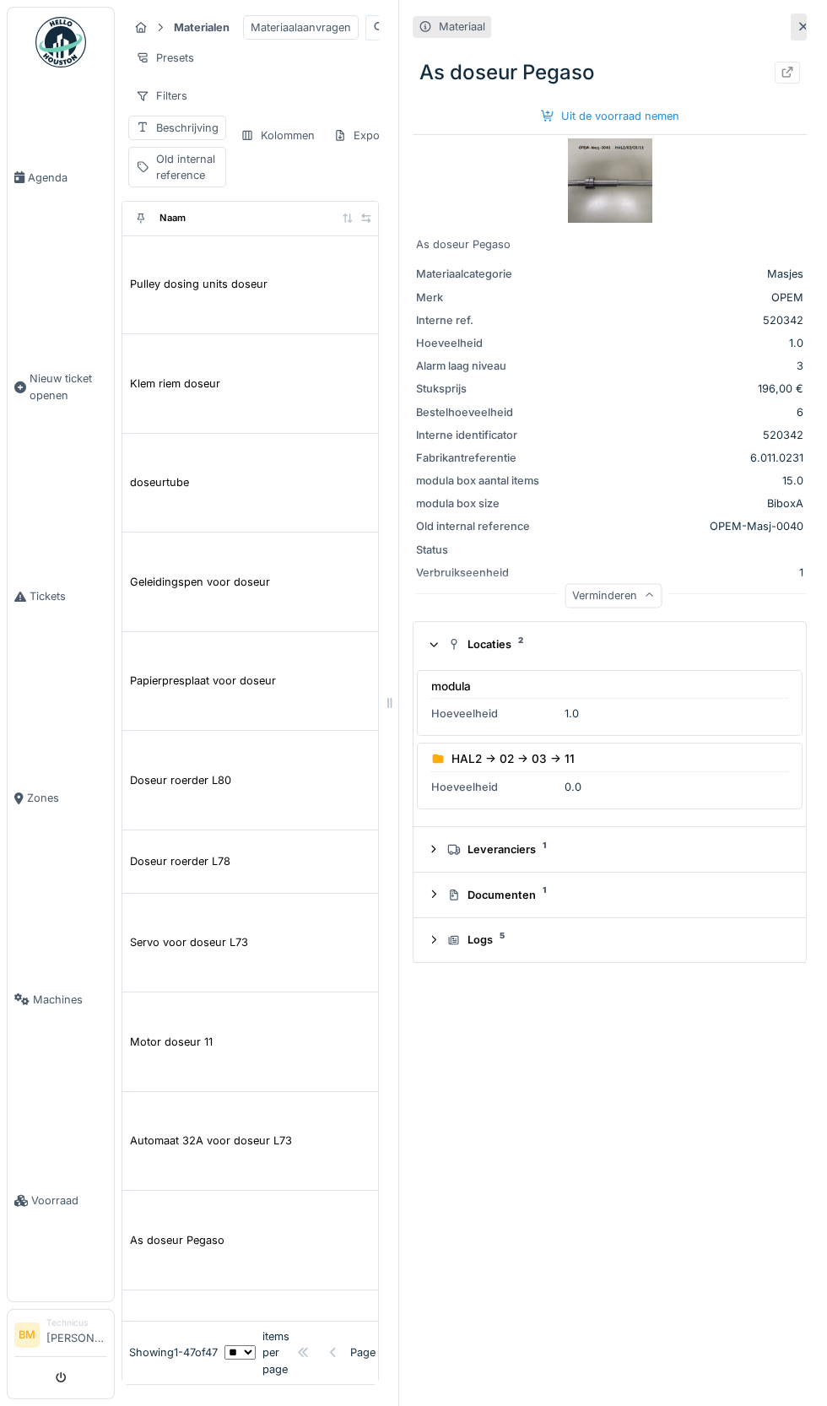
scroll to position [1764, 0]
click at [788, 64] on div at bounding box center [788, 72] width 14 height 16
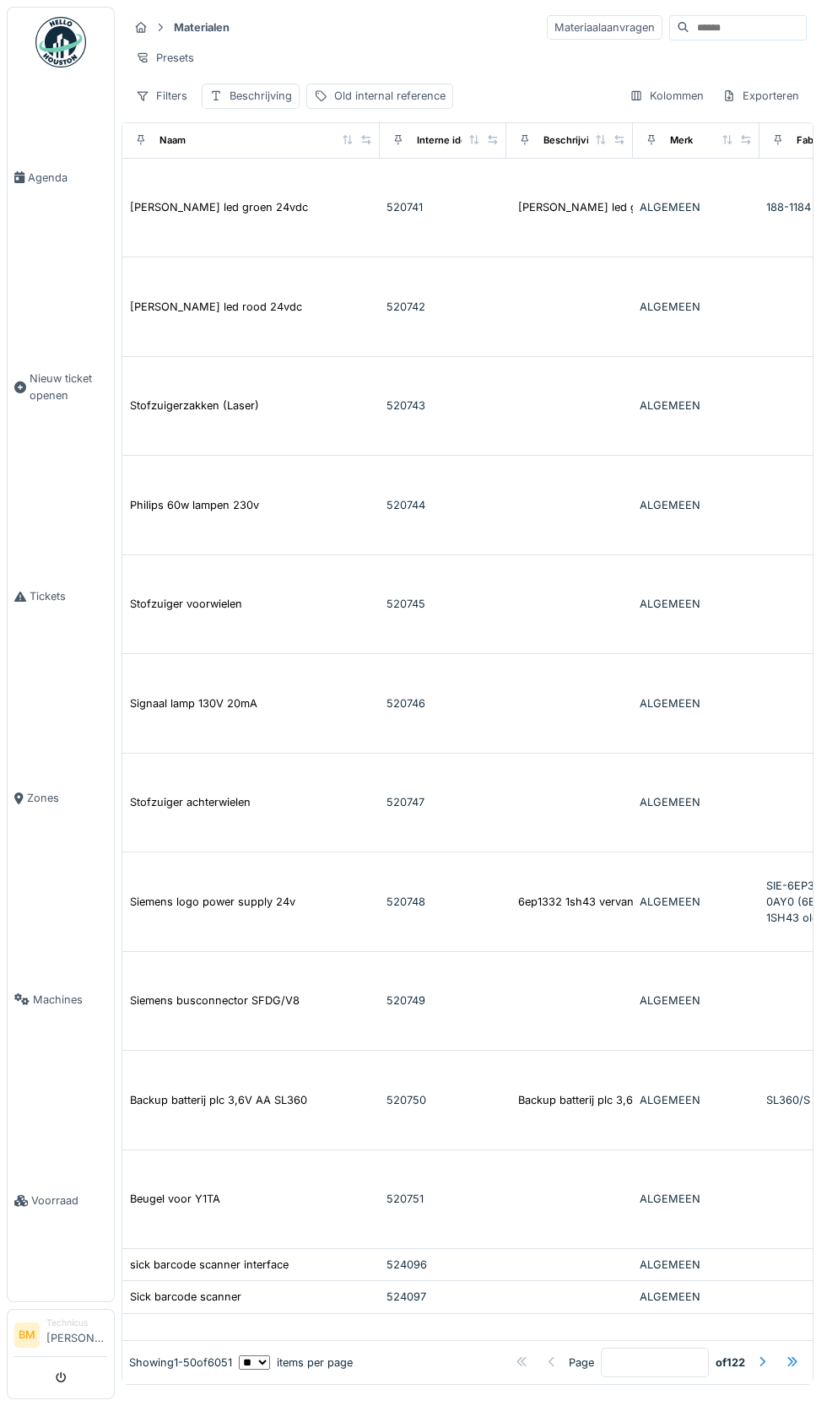
click at [710, 30] on input at bounding box center [748, 28] width 116 height 24
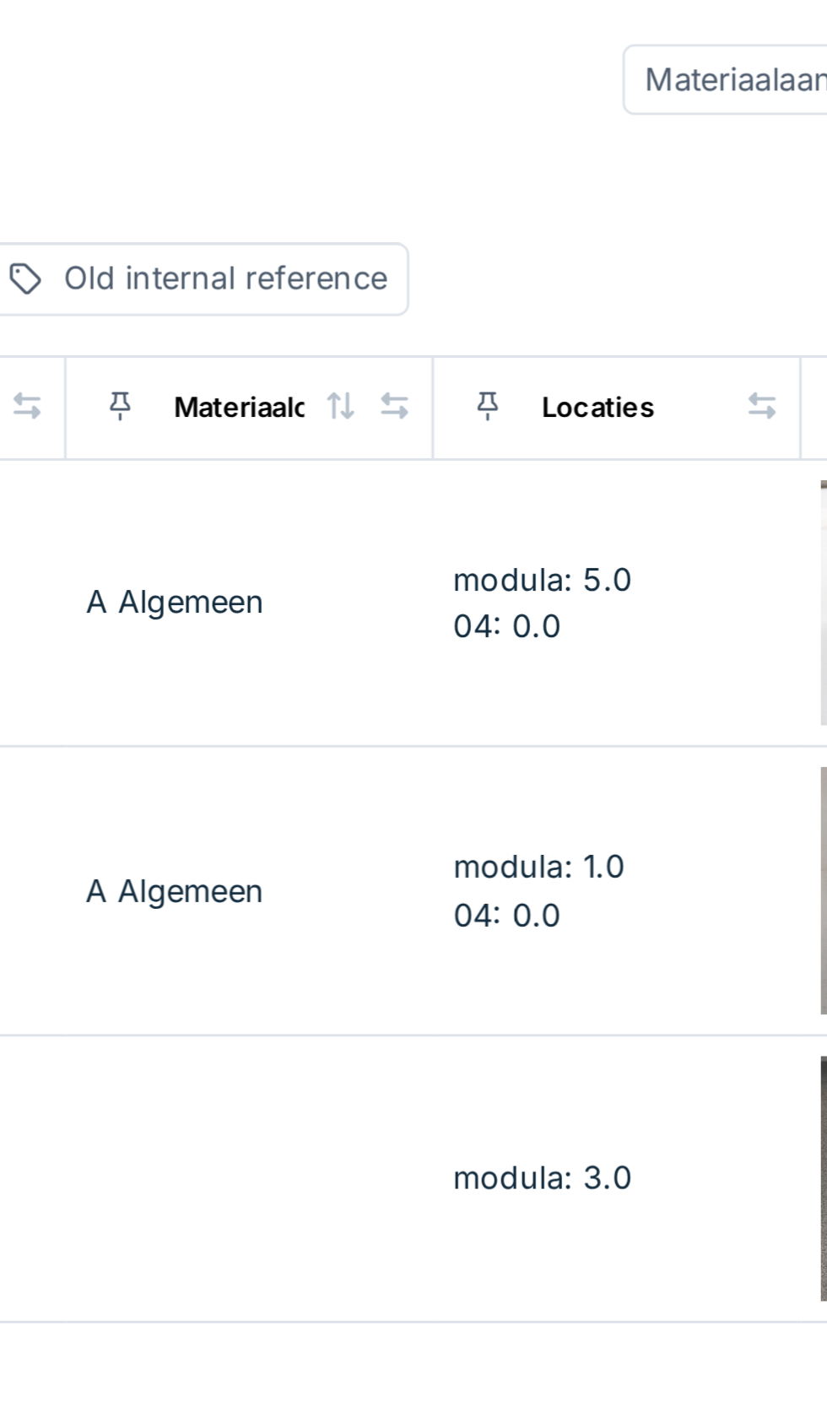
scroll to position [0, 580]
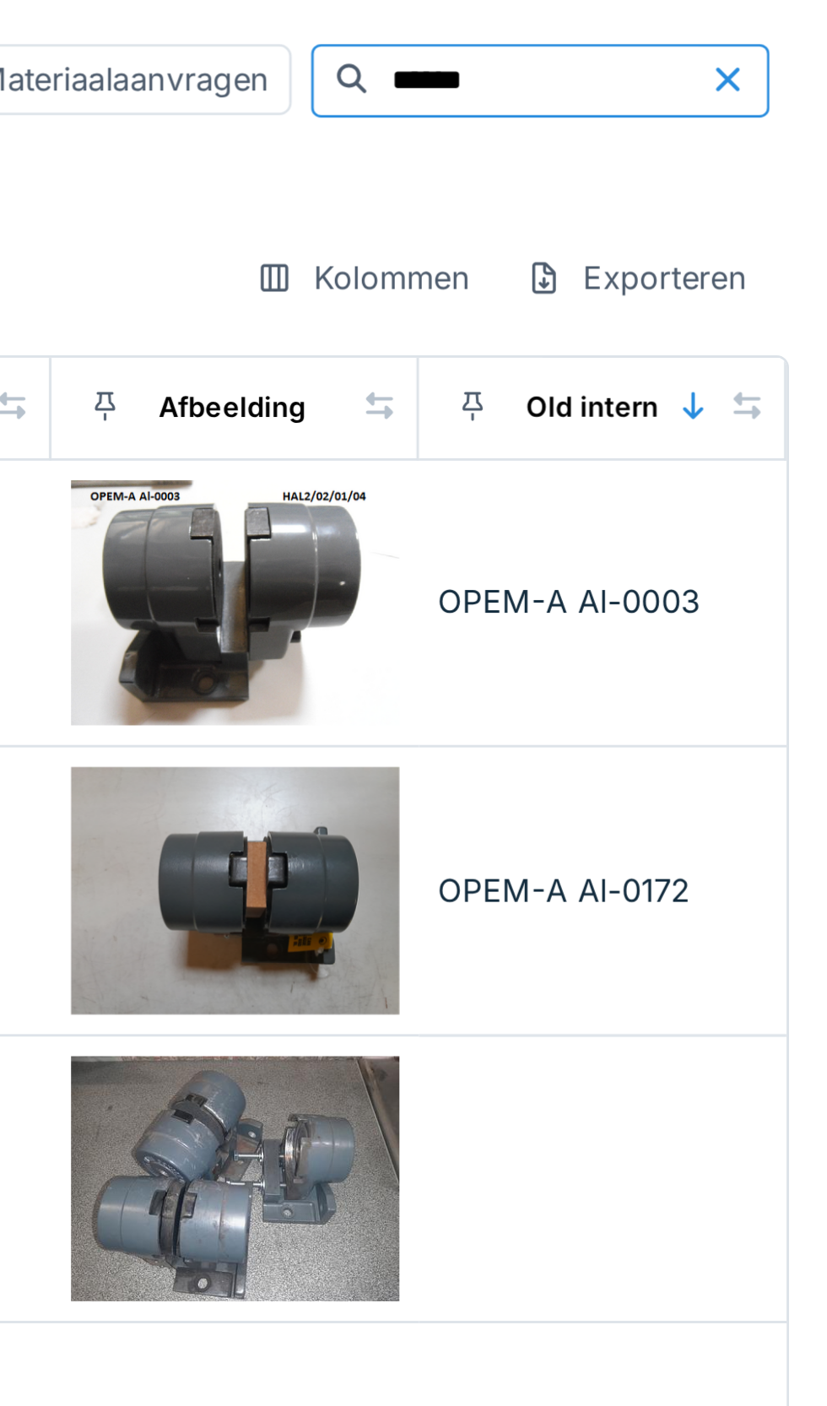
click at [750, 316] on td "OPEM-A Al-0172" at bounding box center [749, 307] width 127 height 100
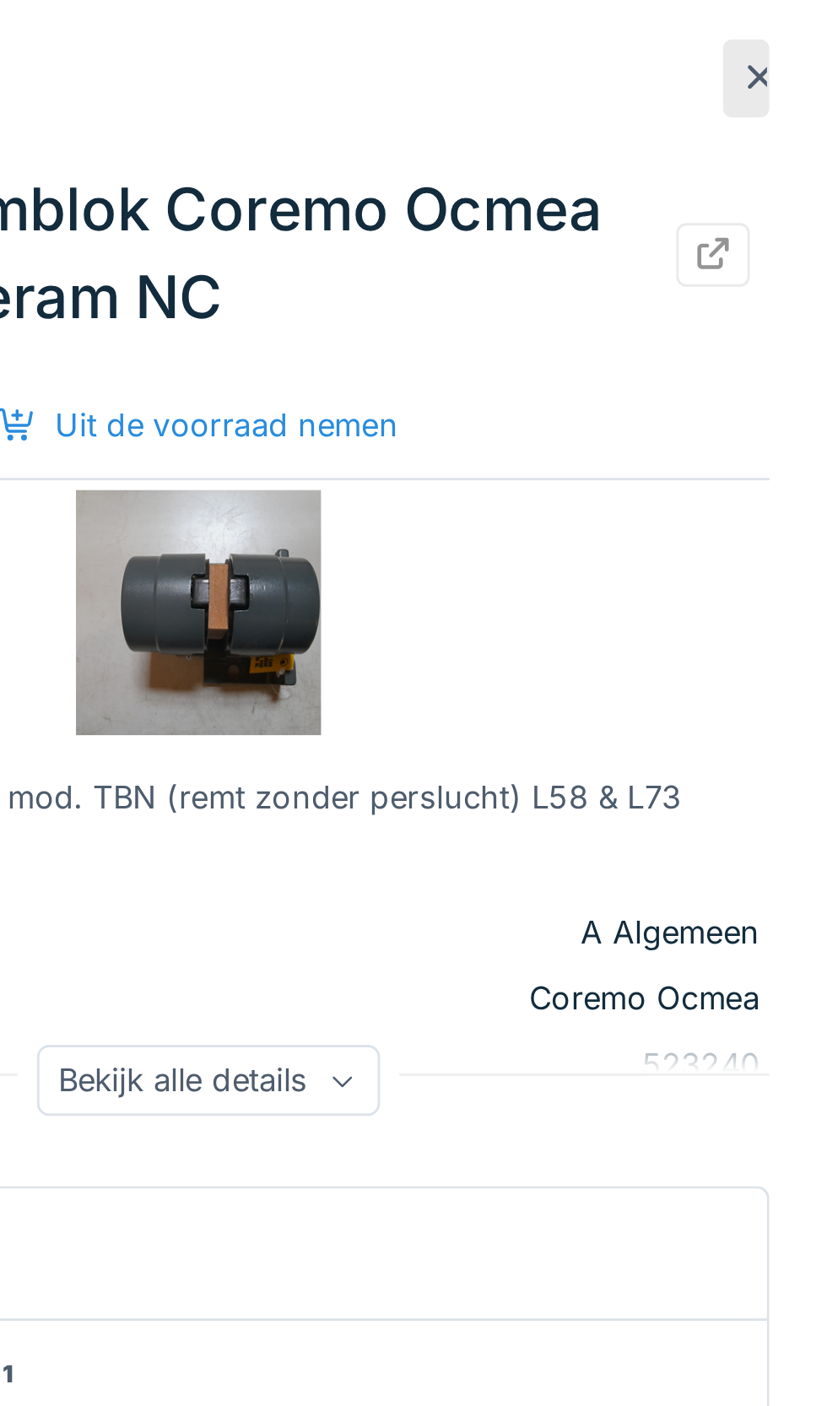
click at [655, 376] on icon at bounding box center [660, 372] width 10 height 8
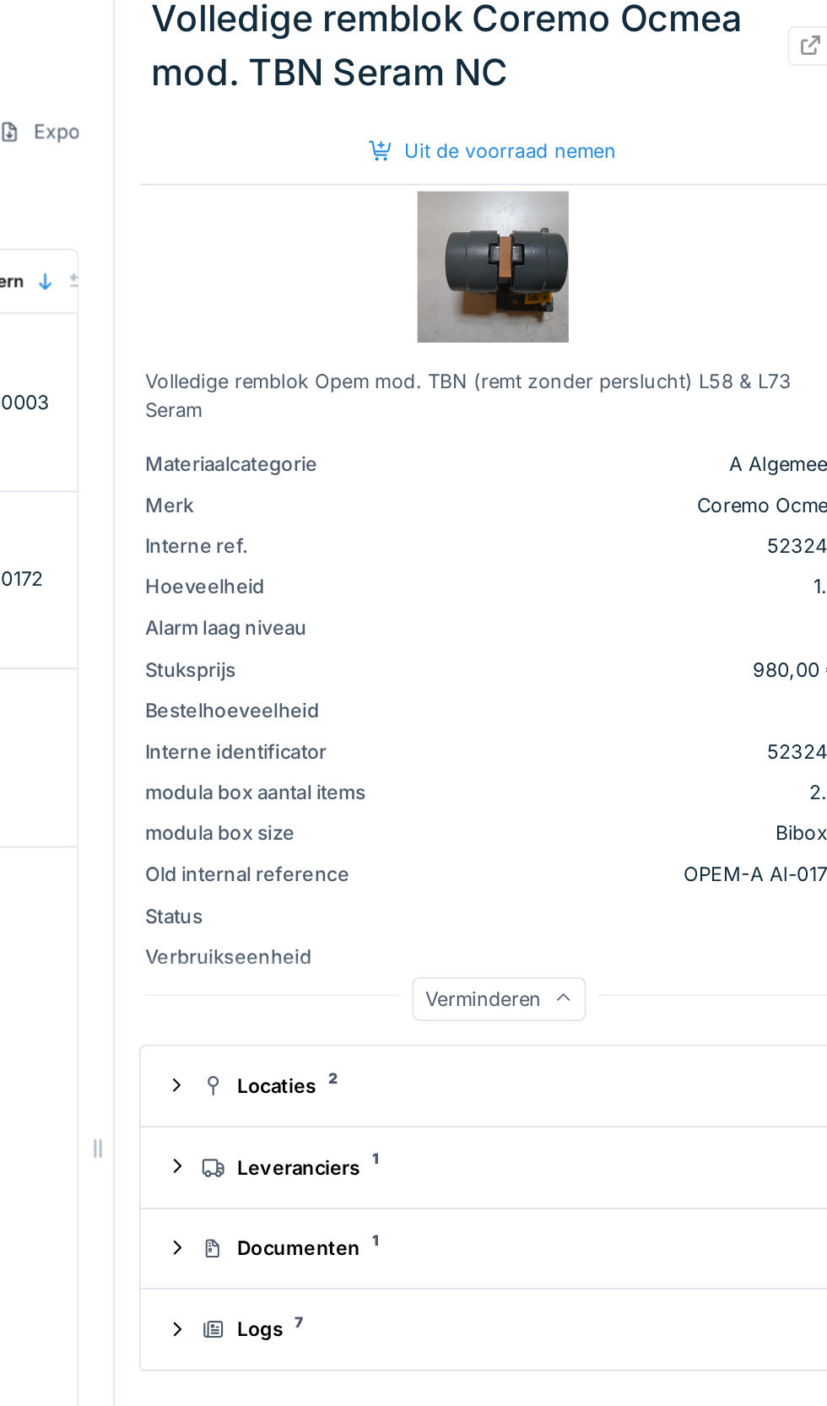
scroll to position [0, 1015]
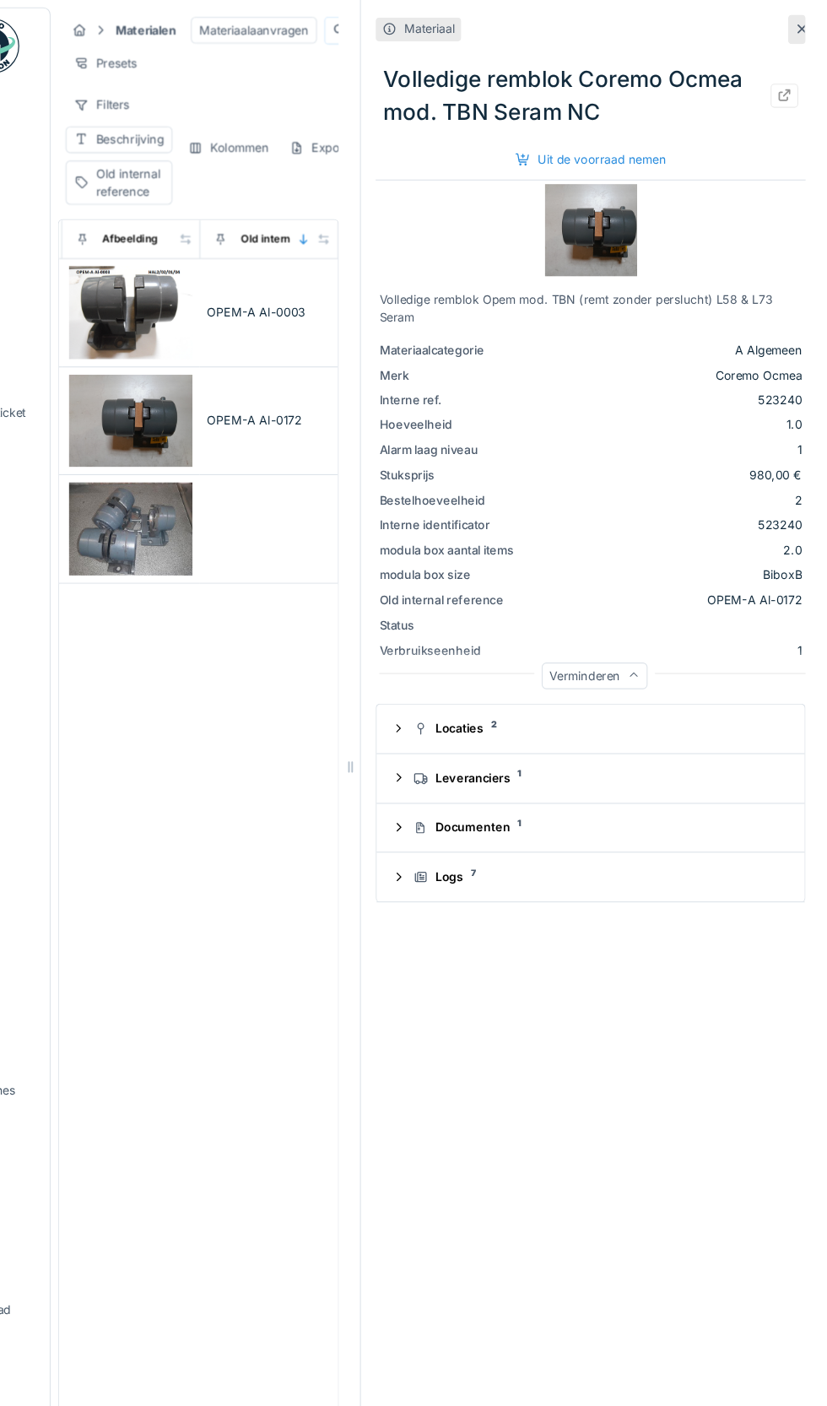
click at [799, 34] on div at bounding box center [804, 27] width 14 height 16
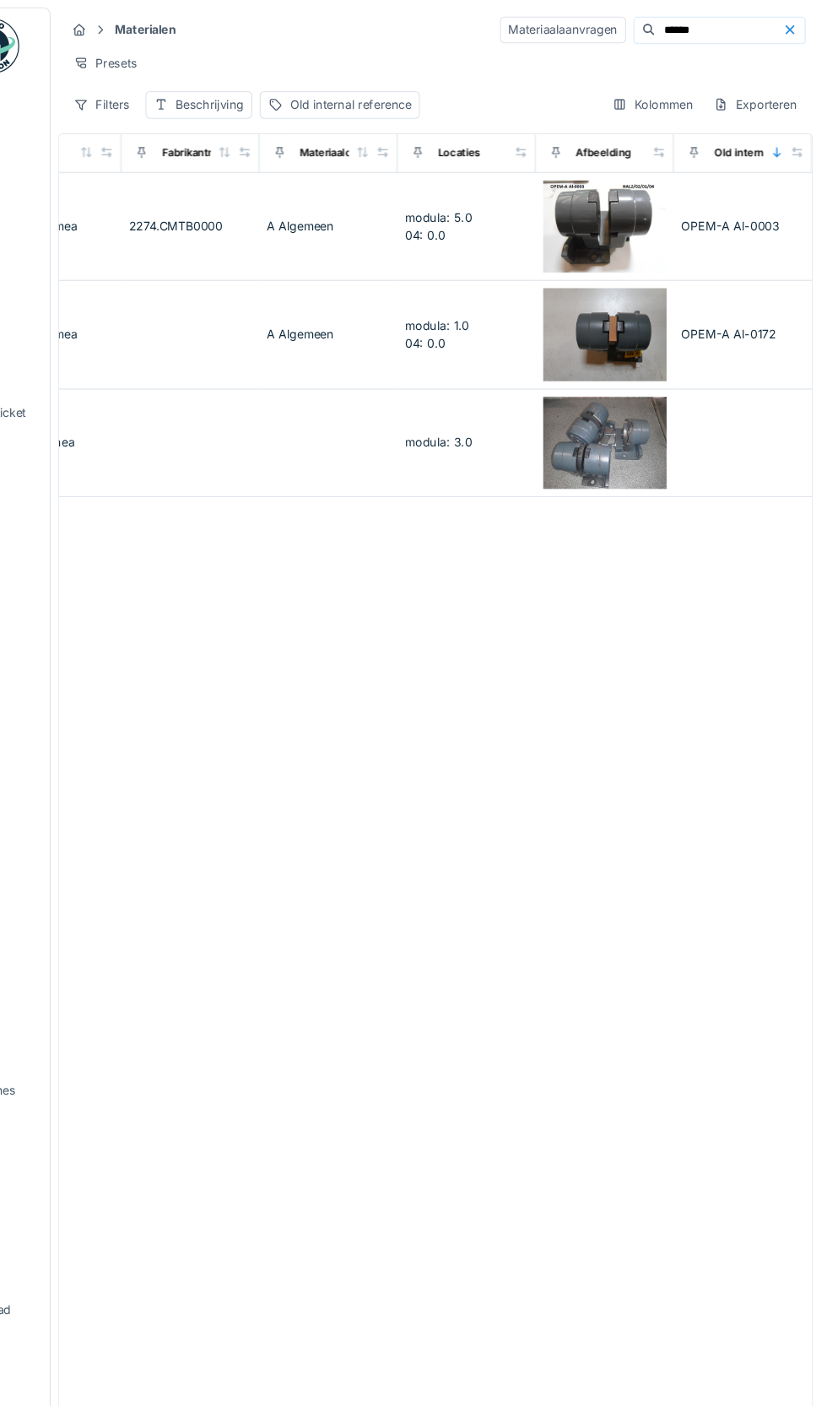
scroll to position [0, 580]
click at [717, 26] on input "******" at bounding box center [727, 28] width 116 height 24
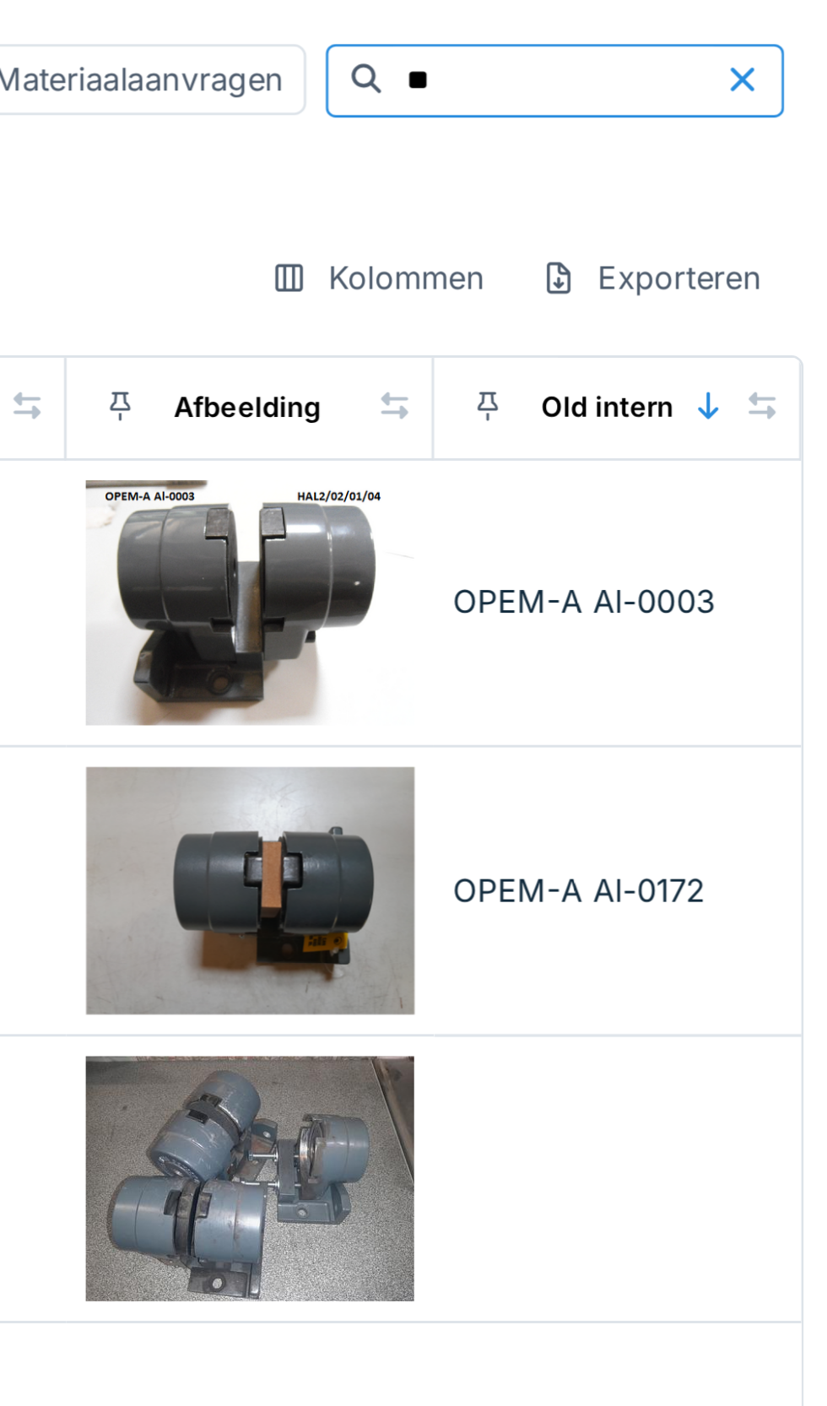
type input "*"
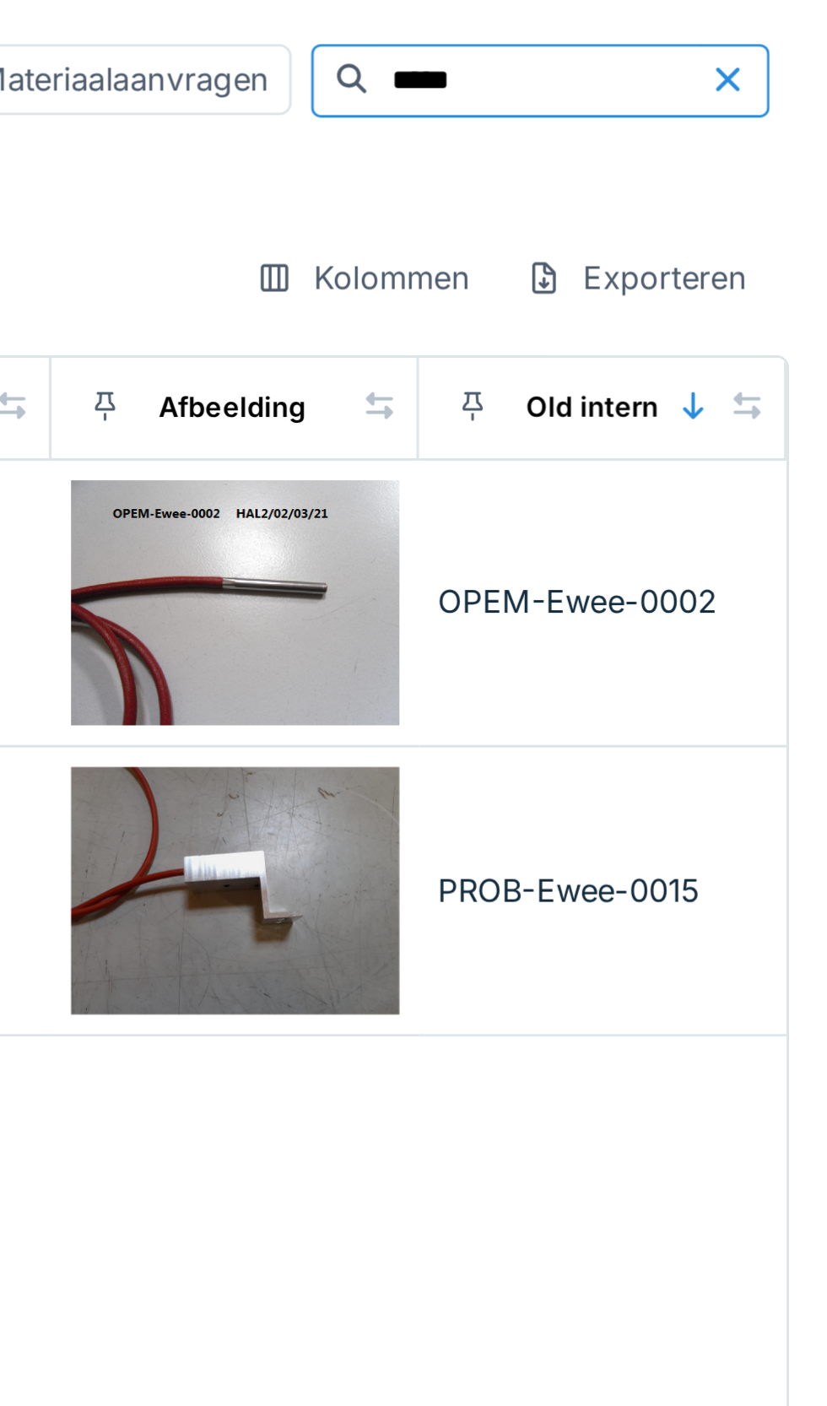
click at [749, 224] on td "OPEM-Ewee-0002" at bounding box center [749, 209] width 127 height 100
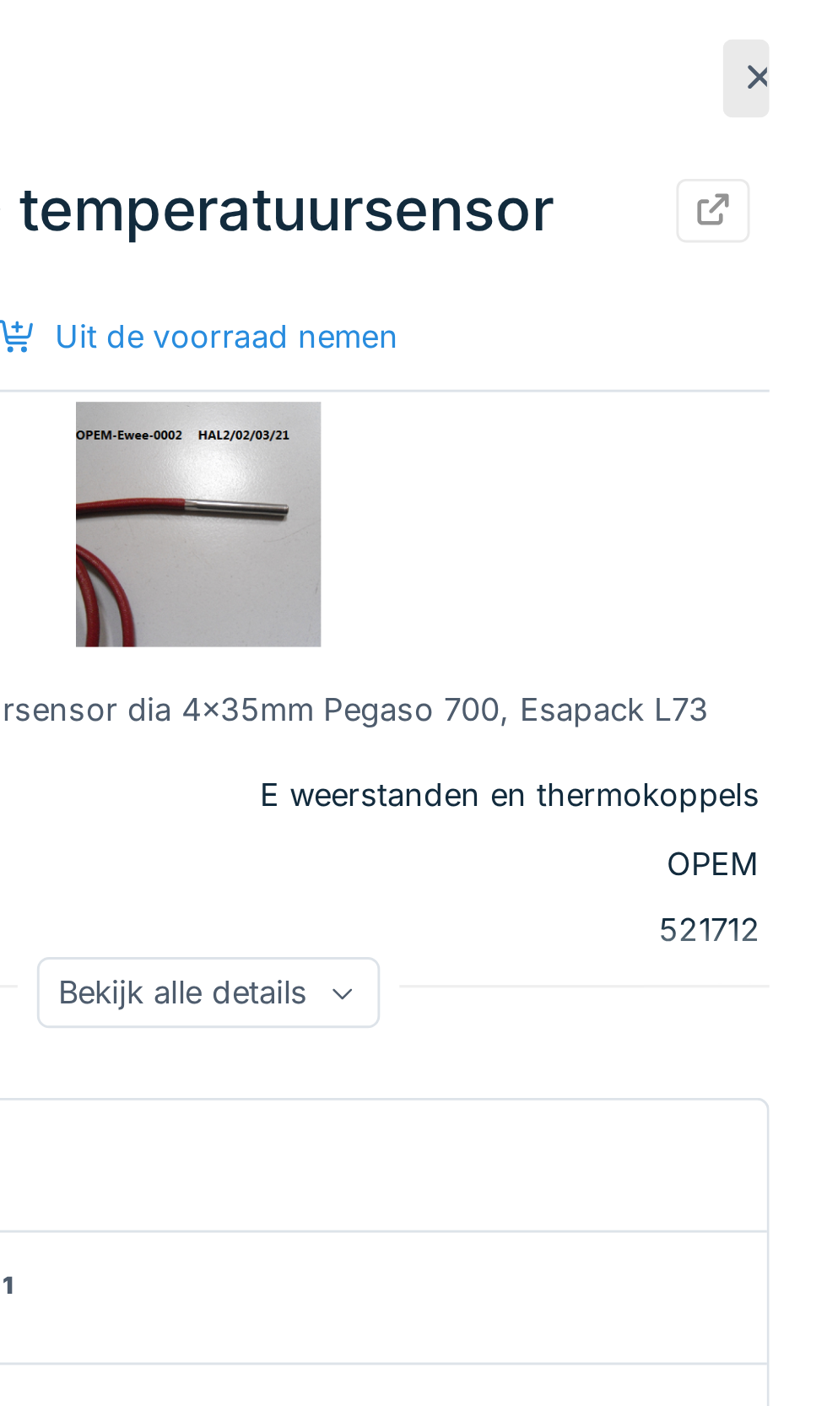
click at [661, 346] on icon at bounding box center [660, 342] width 10 height 8
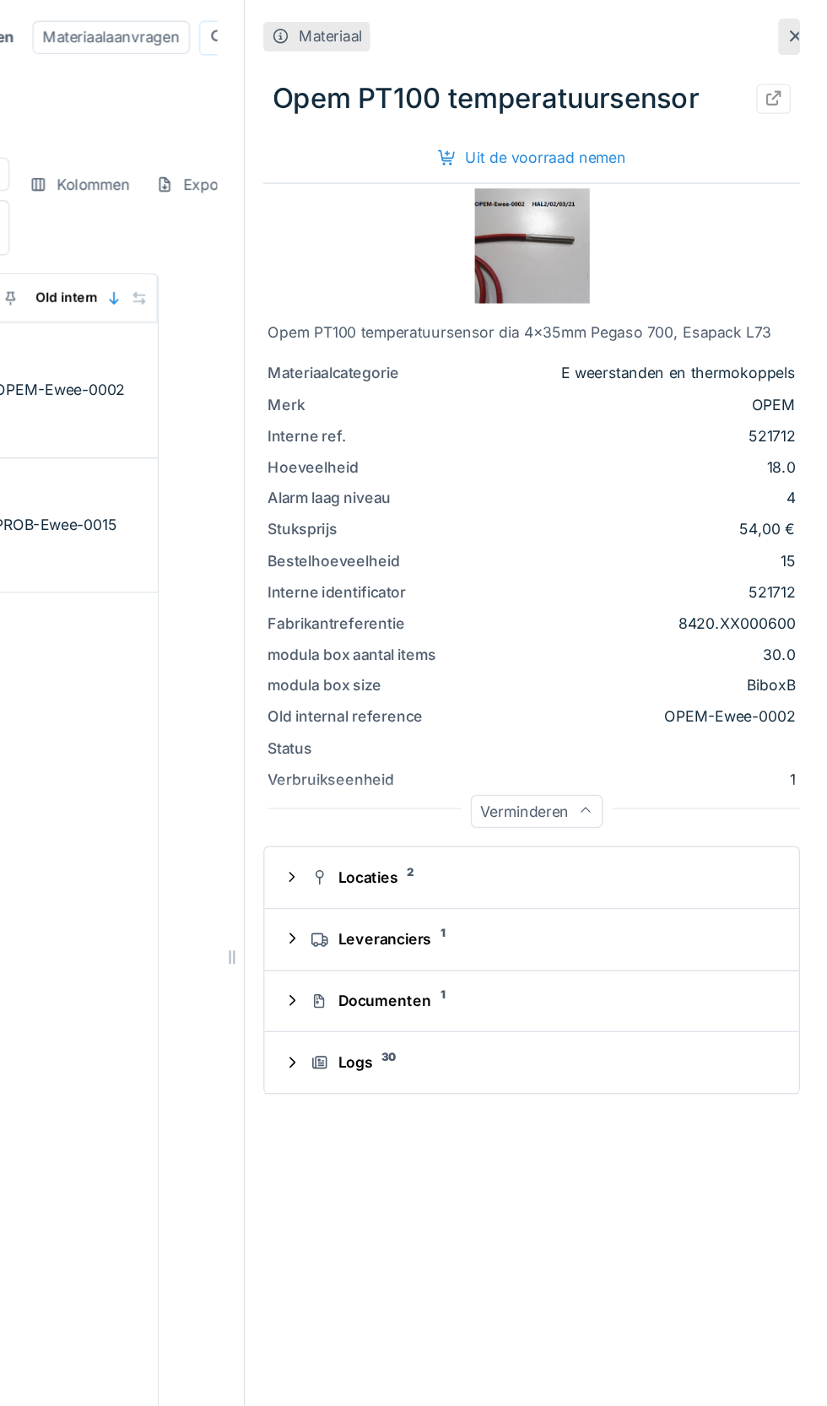
scroll to position [0, 3]
click at [803, 27] on icon at bounding box center [803, 27] width 8 height 8
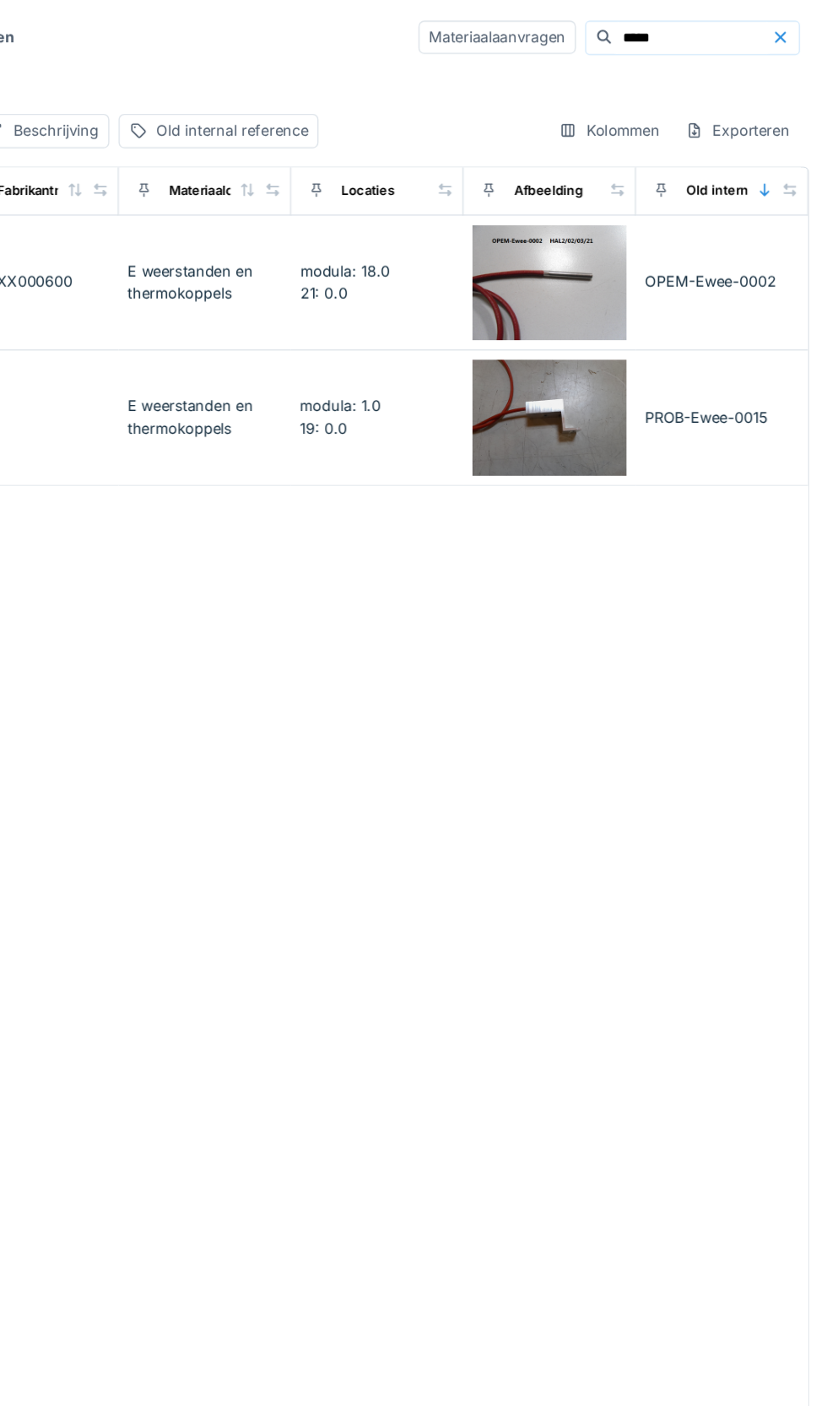
click at [673, 30] on input "*****" at bounding box center [727, 28] width 116 height 24
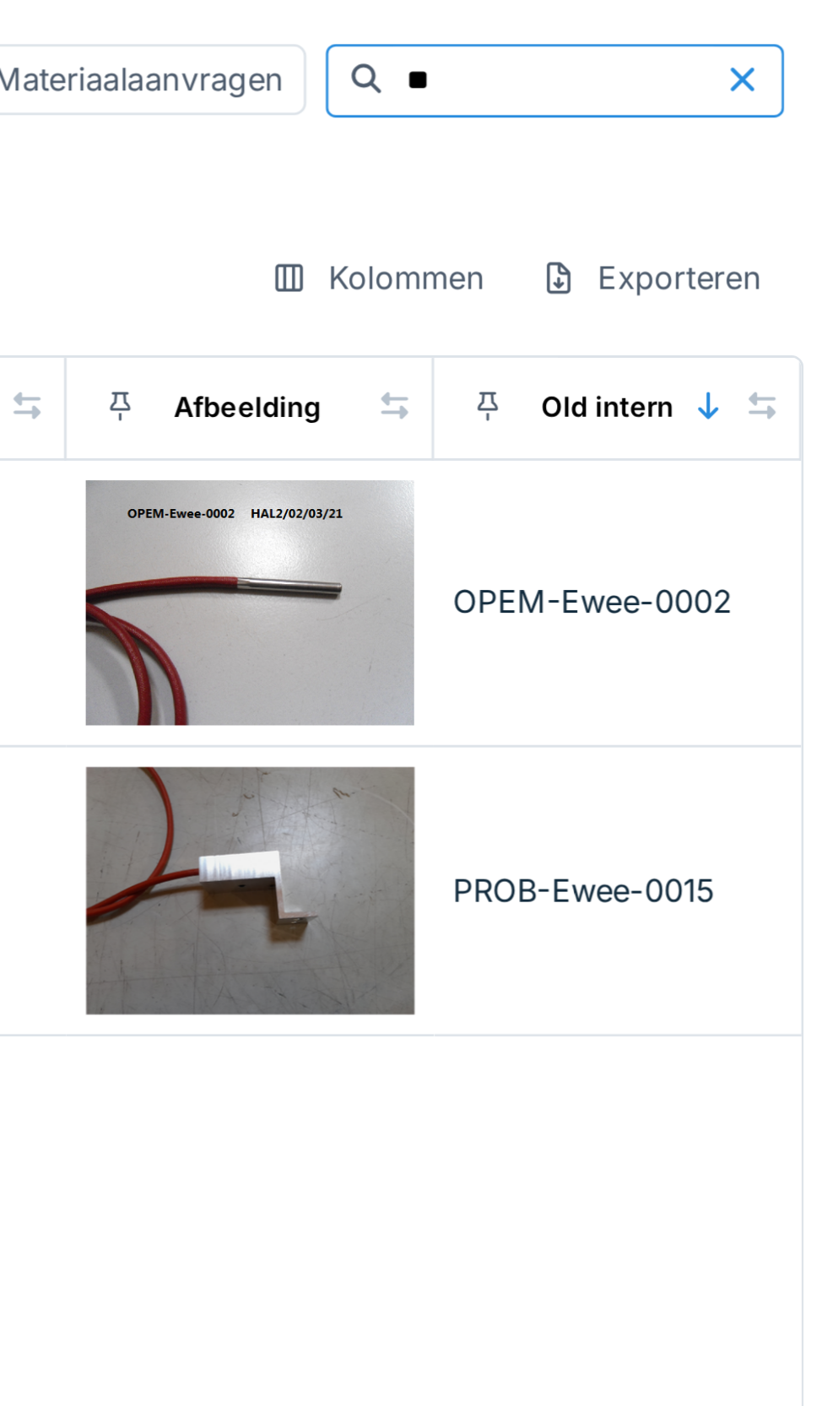
type input "*"
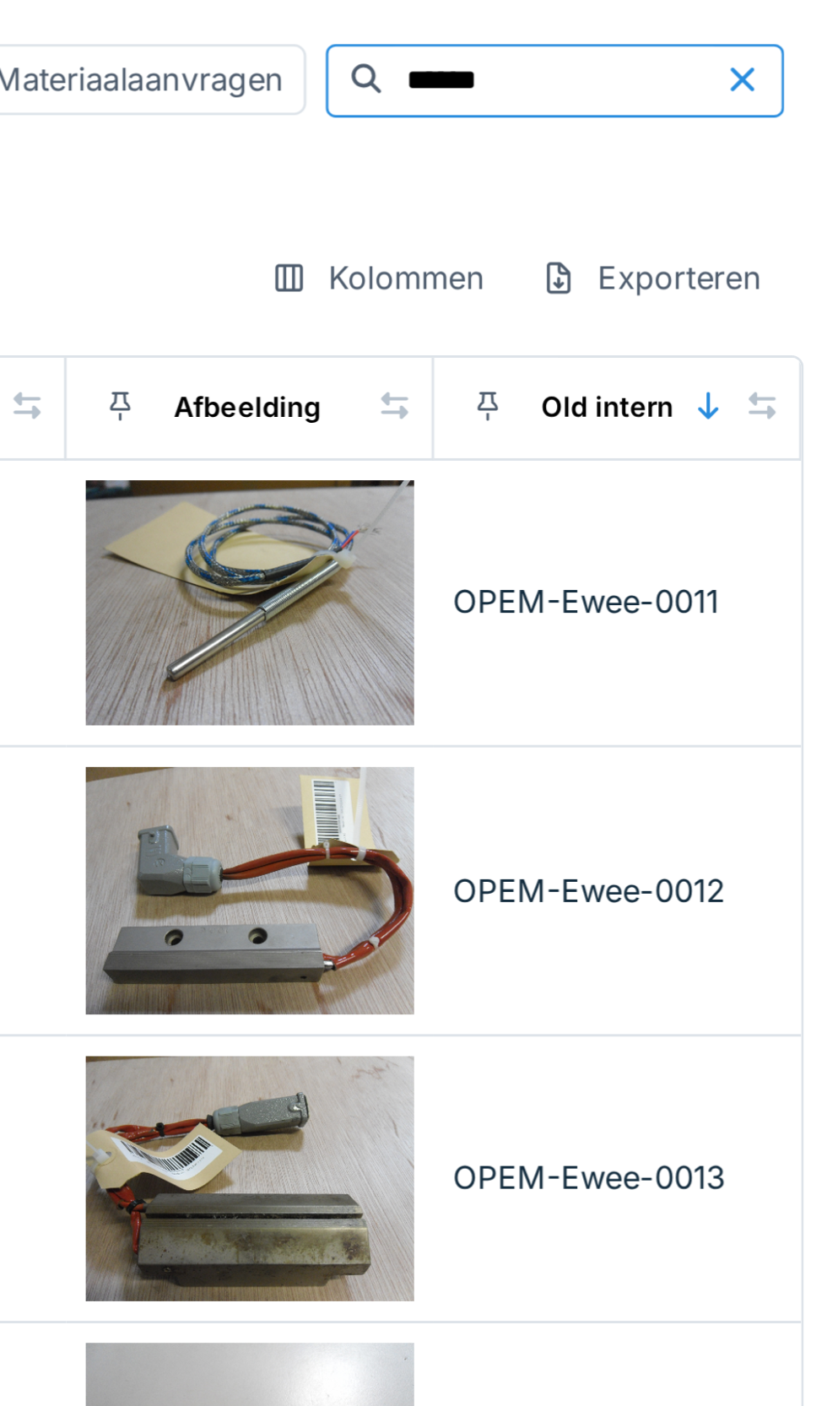
type input "******"
click at [744, 214] on div "OPEM-Ewee-0011" at bounding box center [749, 207] width 113 height 16
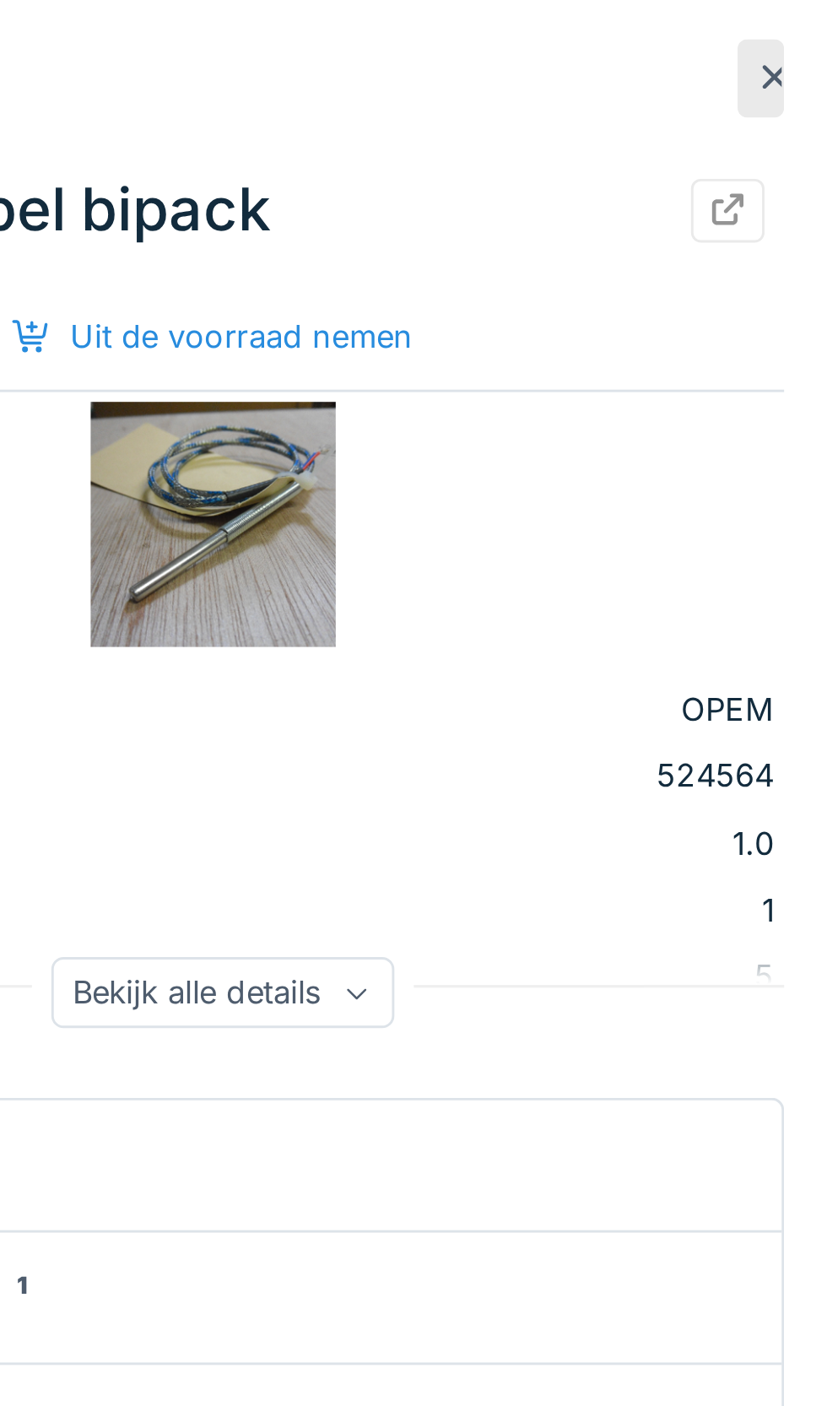
click at [658, 344] on icon at bounding box center [660, 342] width 10 height 8
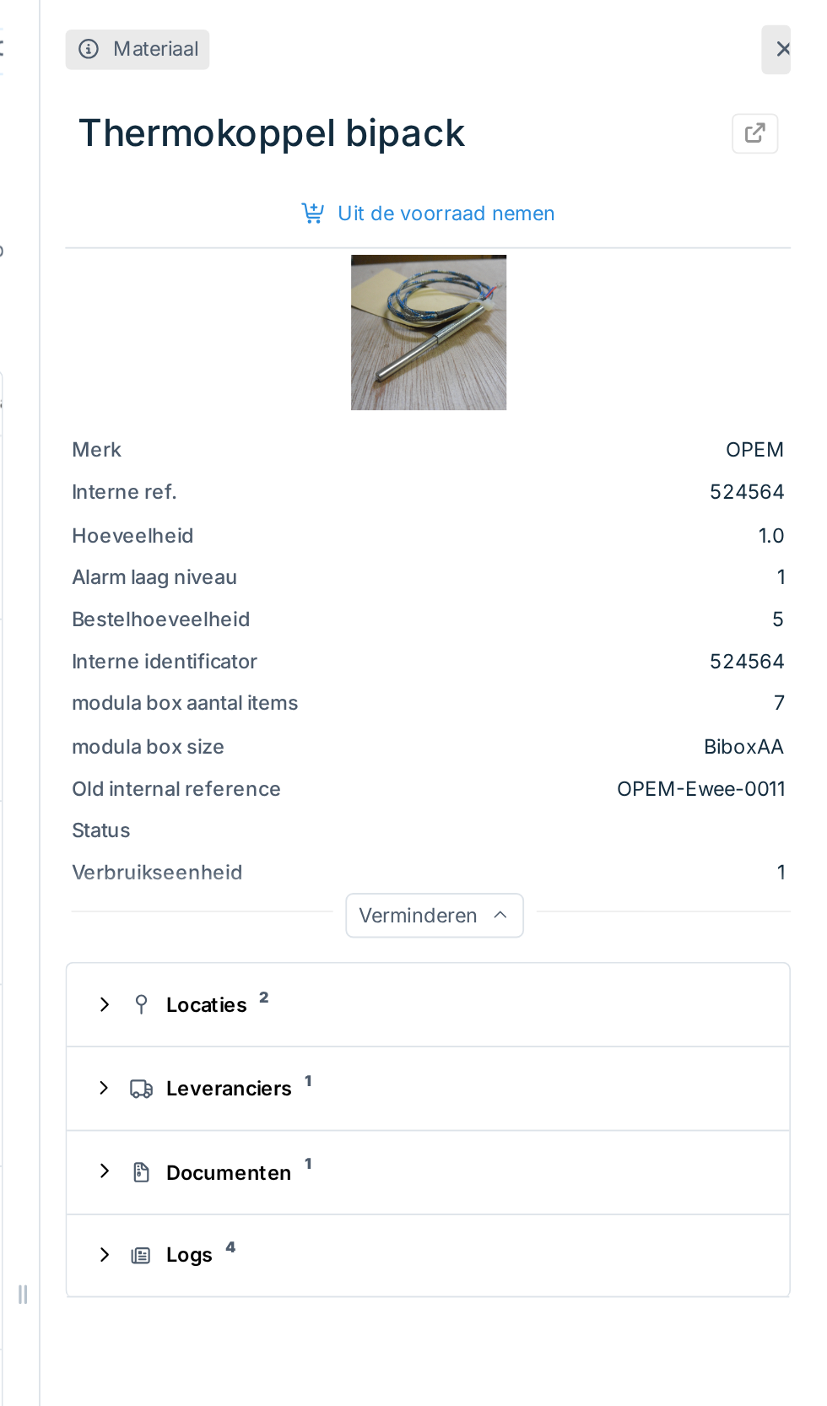
click at [626, 502] on div "Verminderen" at bounding box center [613, 497] width 97 height 24
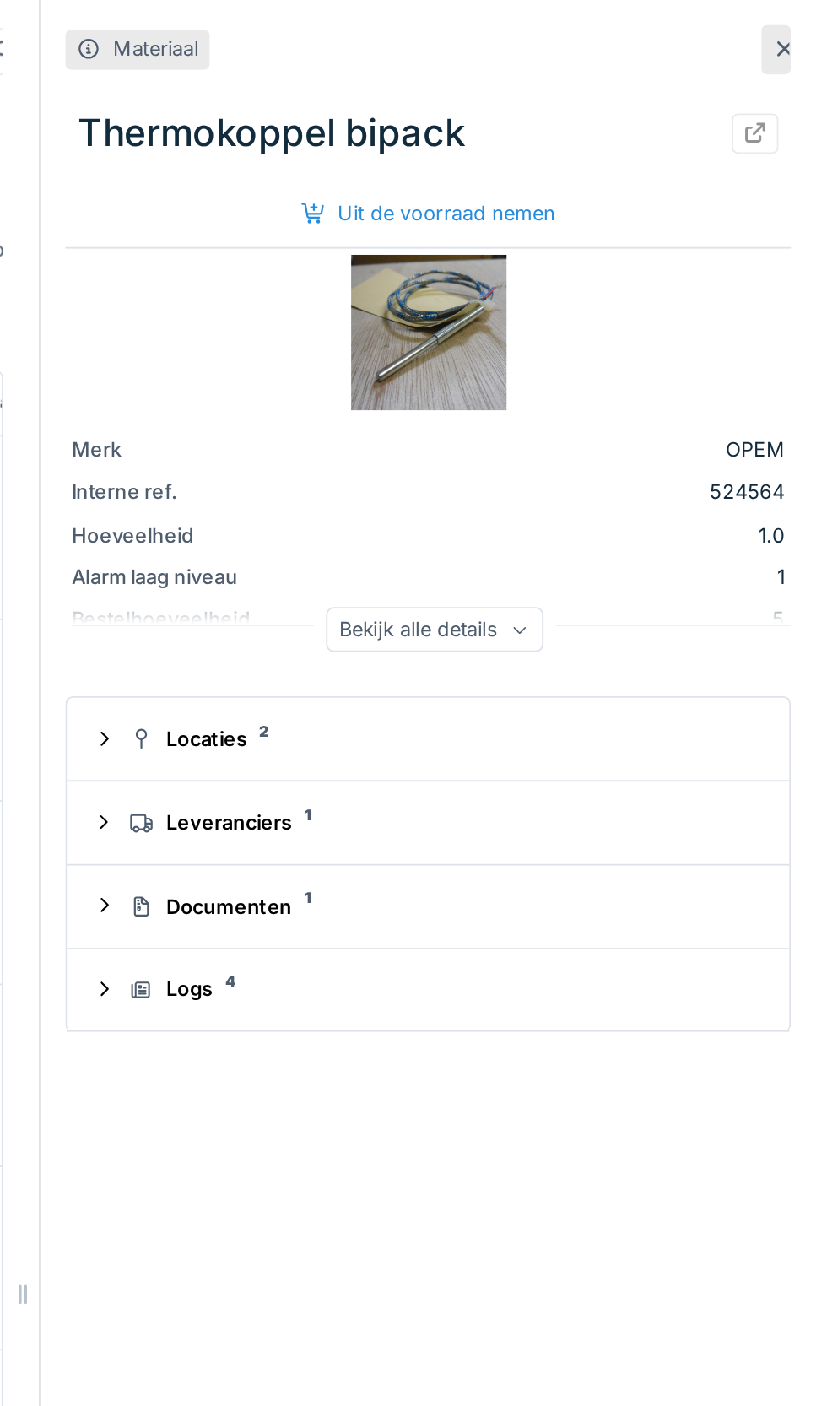
click at [644, 350] on div "Bekijk alle details" at bounding box center [614, 341] width 118 height 24
